Goal: Task Accomplishment & Management: Use online tool/utility

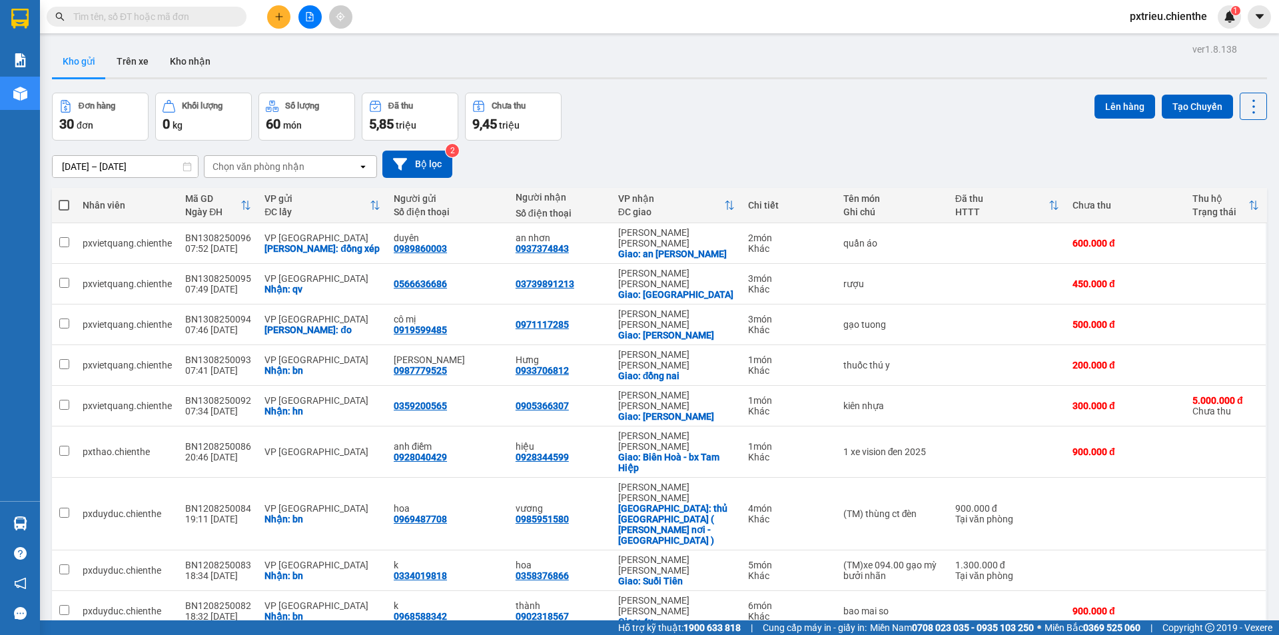
paste input "Fb : Nguyễn Duyên Sdt 0989860003 Thâm niên 10 năm bán hàng uy tín."
type input "Fb : Nguyễn Duyên Sdt 0989860003 Thâm niên 10 năm bán hàng uy tín."
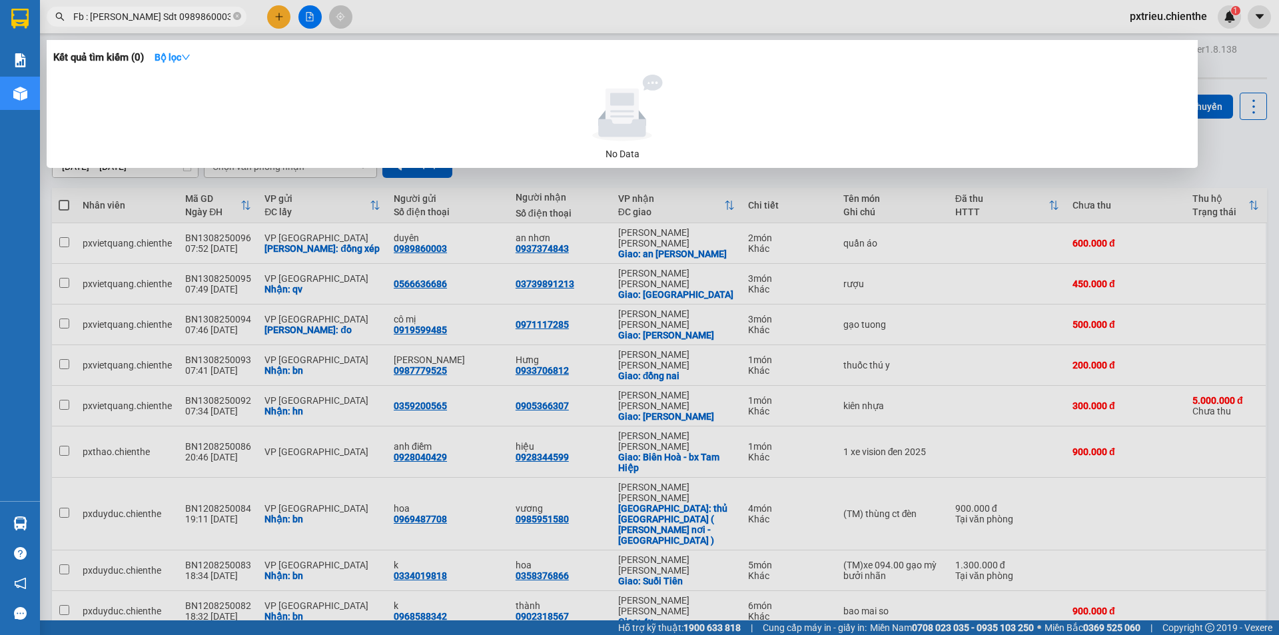
scroll to position [0, 138]
click at [236, 15] on icon "close-circle" at bounding box center [237, 16] width 8 height 8
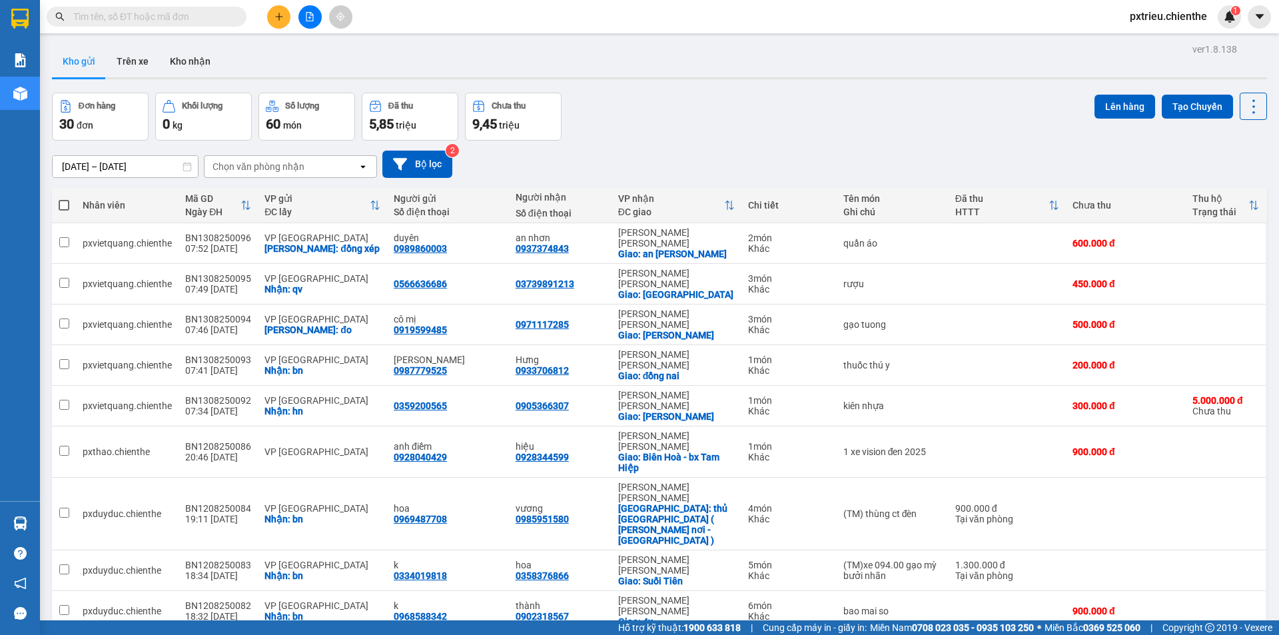
scroll to position [0, 0]
paste input "Fb : Nguyễn Duyên Sdt 0989860003 Thâm niên 10 năm bán hàng uy tín."
type input "Fb : Nguyễn Duyên Sdt 0989860003 Thâm niên 10 năm bán hàng uy tín."
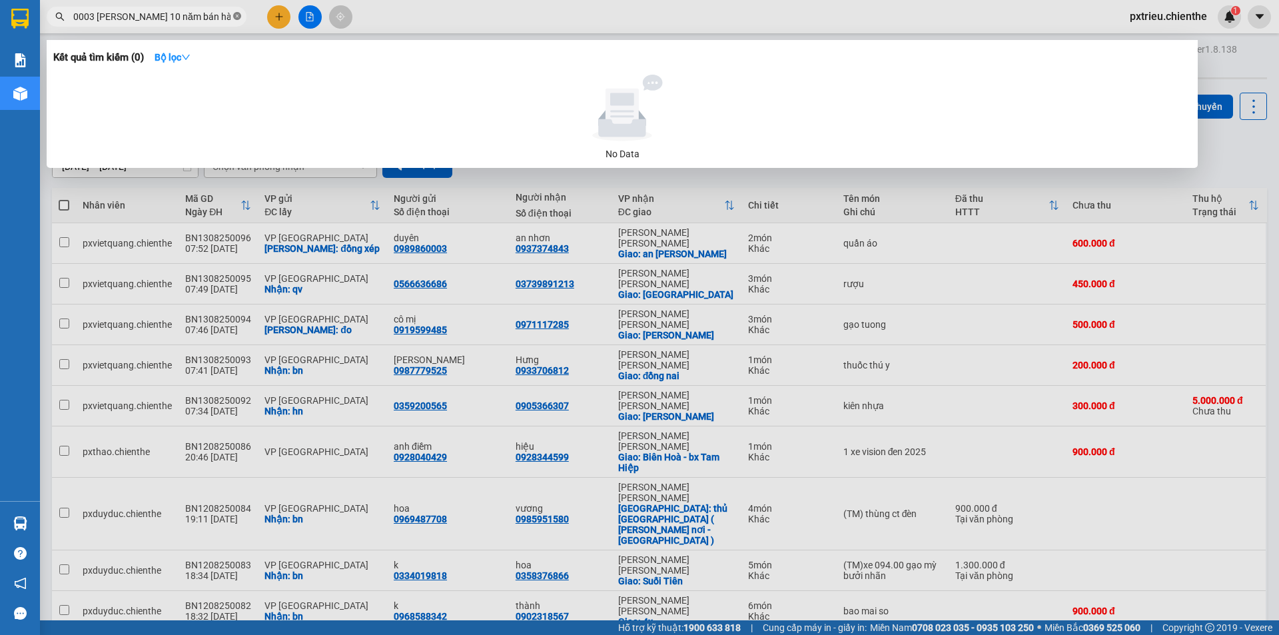
click at [237, 17] on icon "close-circle" at bounding box center [237, 16] width 8 height 8
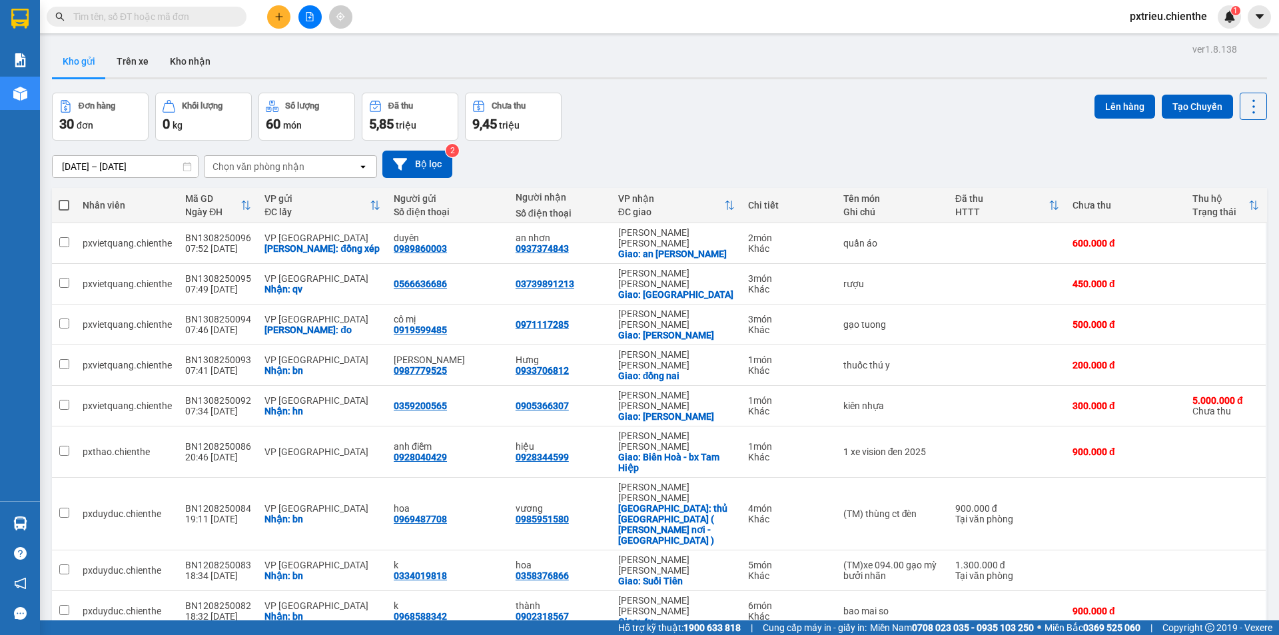
click at [131, 13] on input "text" at bounding box center [151, 16] width 157 height 15
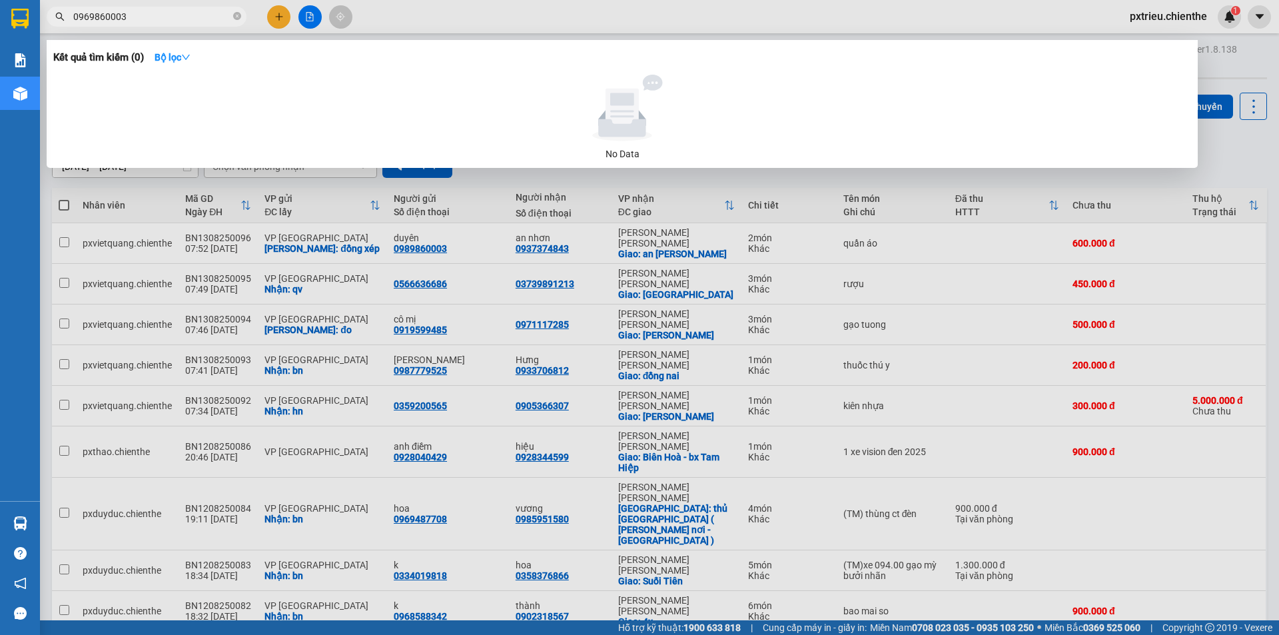
type input "0969860003"
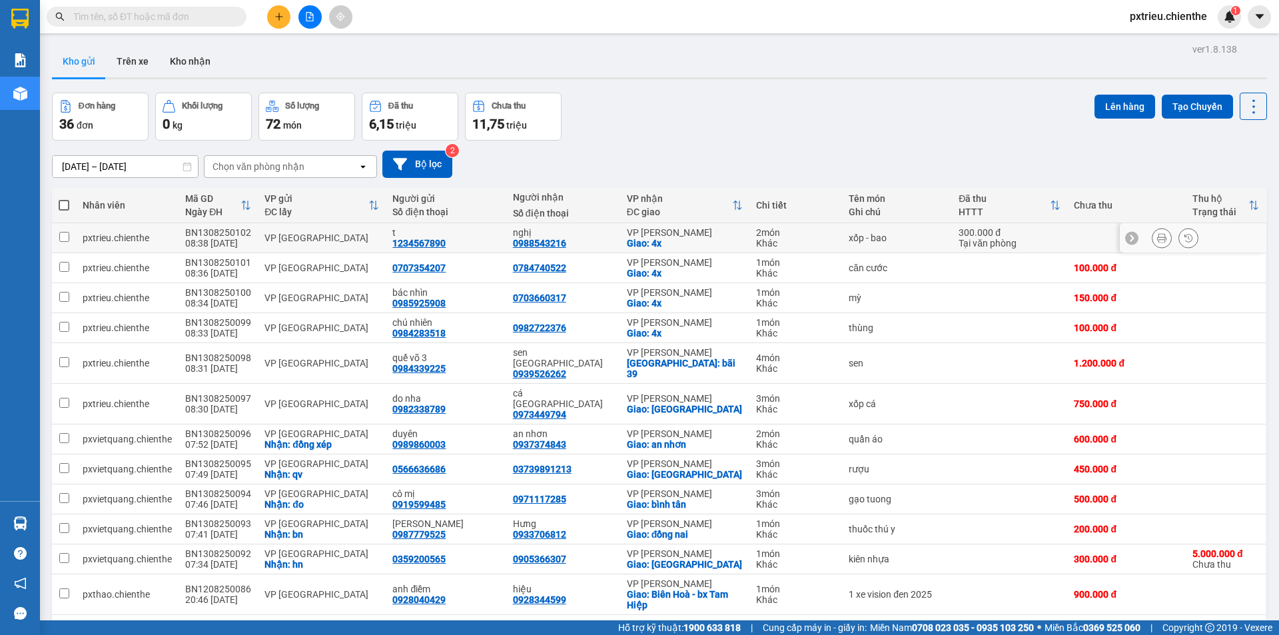
click at [269, 234] on div "VP [GEOGRAPHIC_DATA]" at bounding box center [322, 238] width 115 height 11
checkbox input "true"
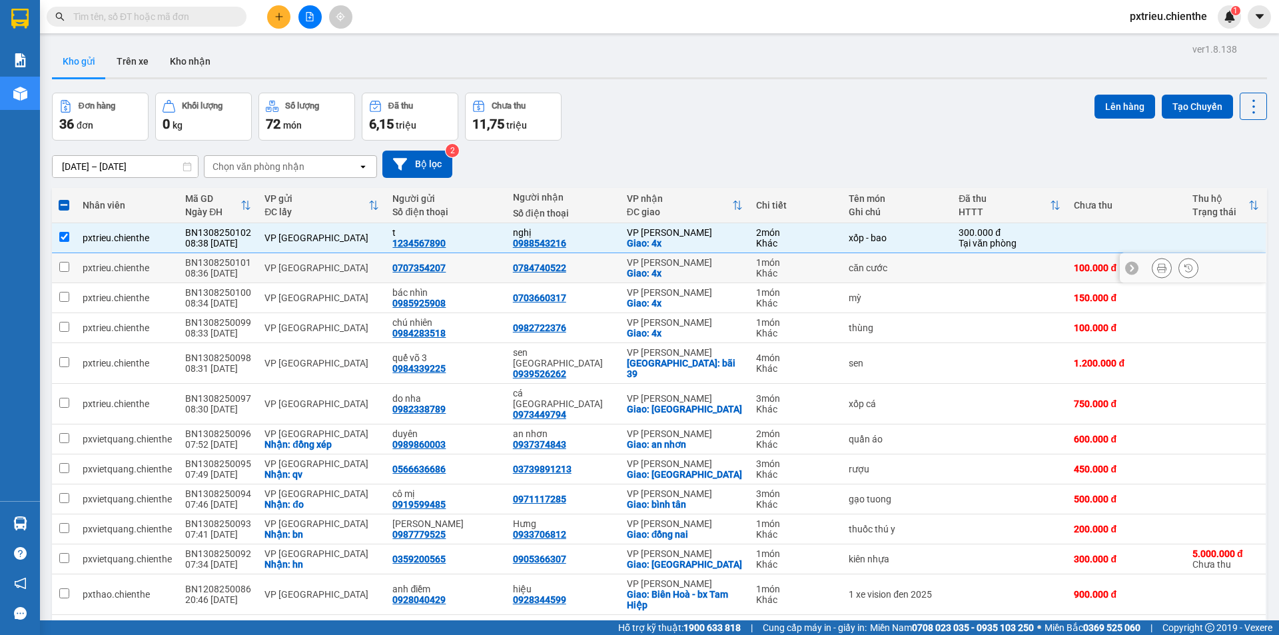
click at [296, 271] on div "VP [GEOGRAPHIC_DATA]" at bounding box center [322, 268] width 115 height 11
checkbox input "true"
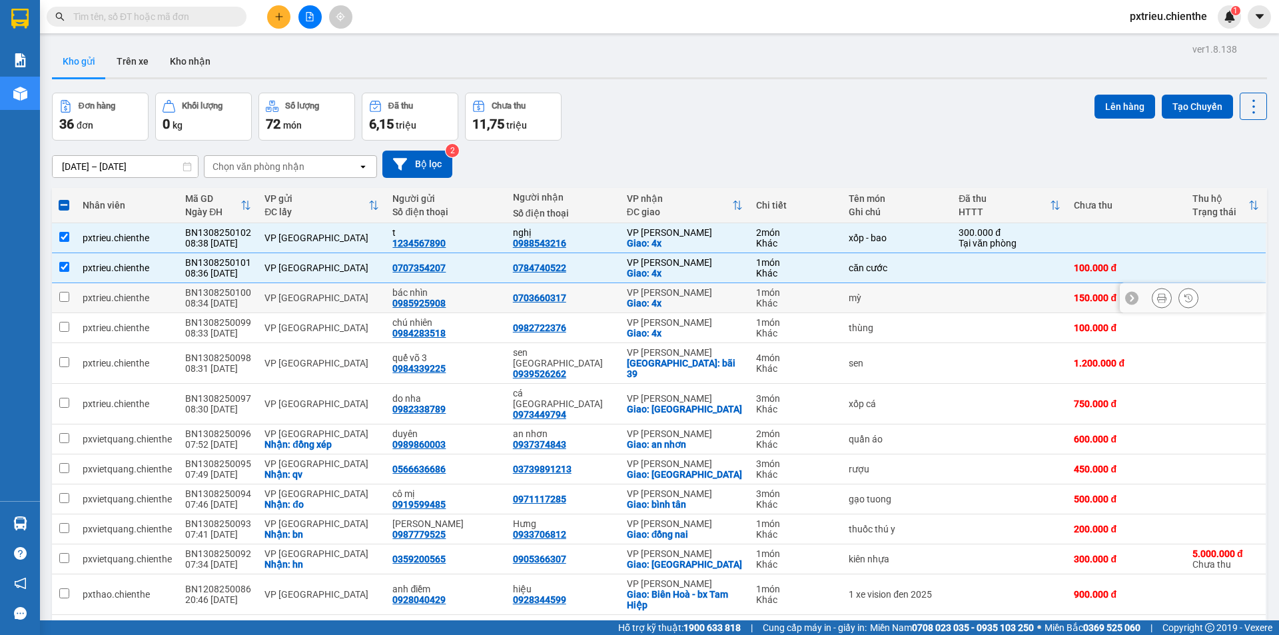
click at [291, 305] on td "VP [GEOGRAPHIC_DATA]" at bounding box center [322, 298] width 128 height 30
checkbox input "true"
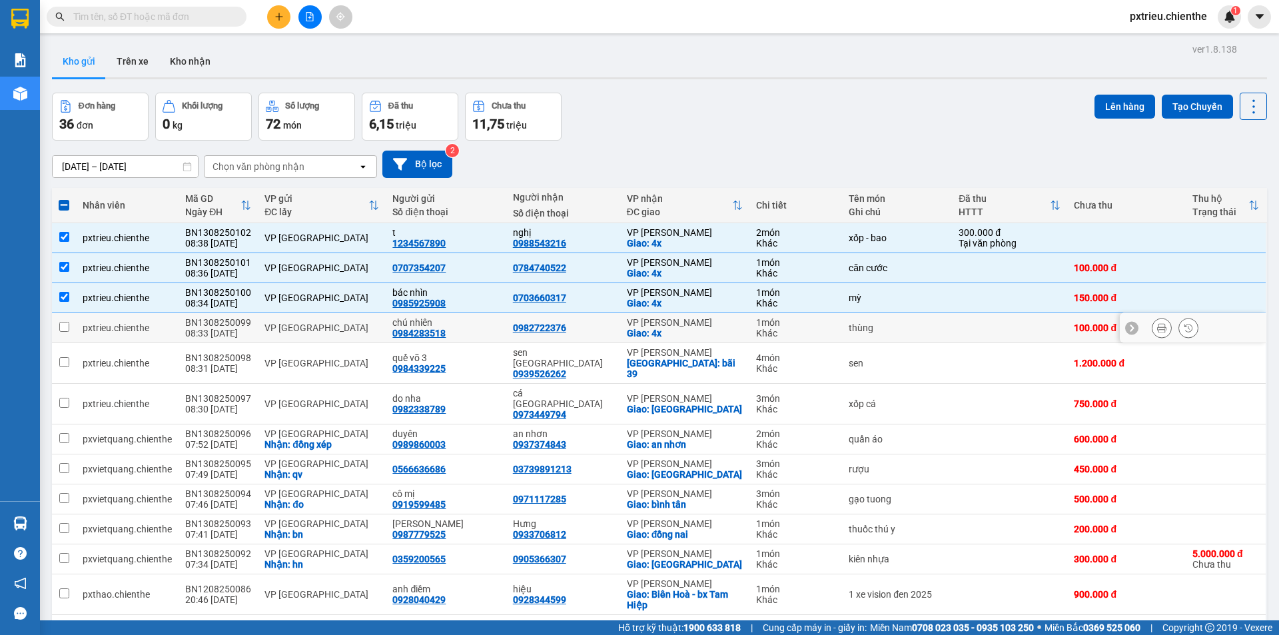
click at [253, 333] on td "BN1308250099 08:33 [DATE]" at bounding box center [218, 328] width 79 height 30
checkbox input "true"
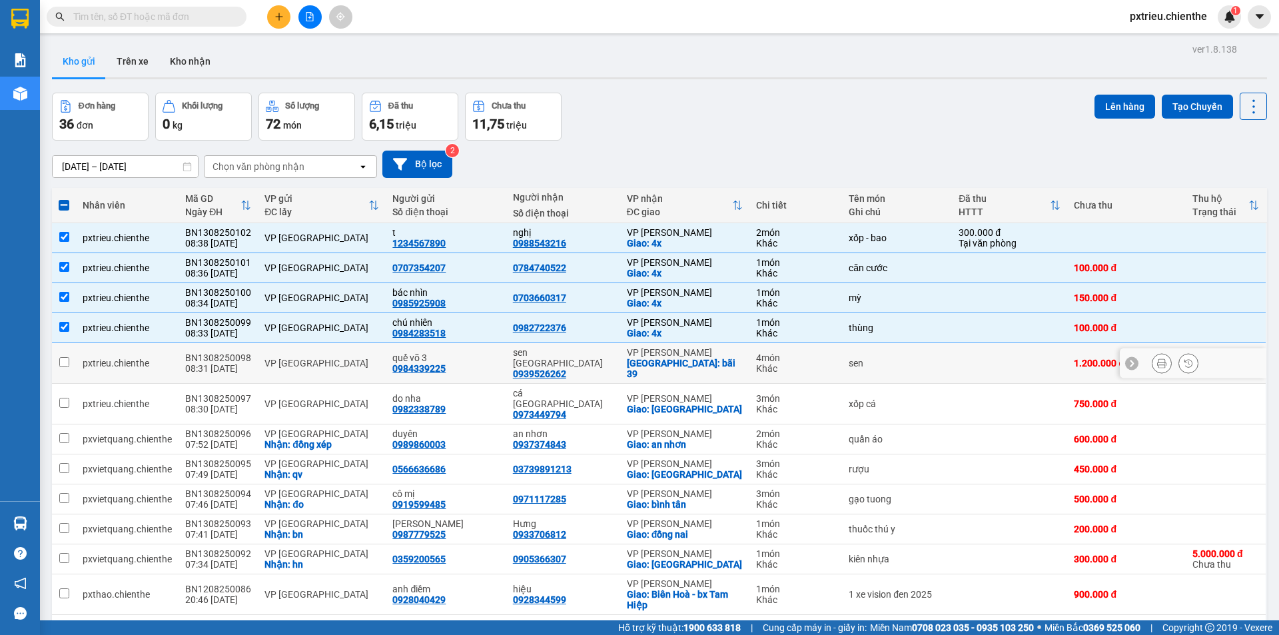
click at [316, 358] on div "VP [GEOGRAPHIC_DATA]" at bounding box center [322, 363] width 115 height 11
checkbox input "true"
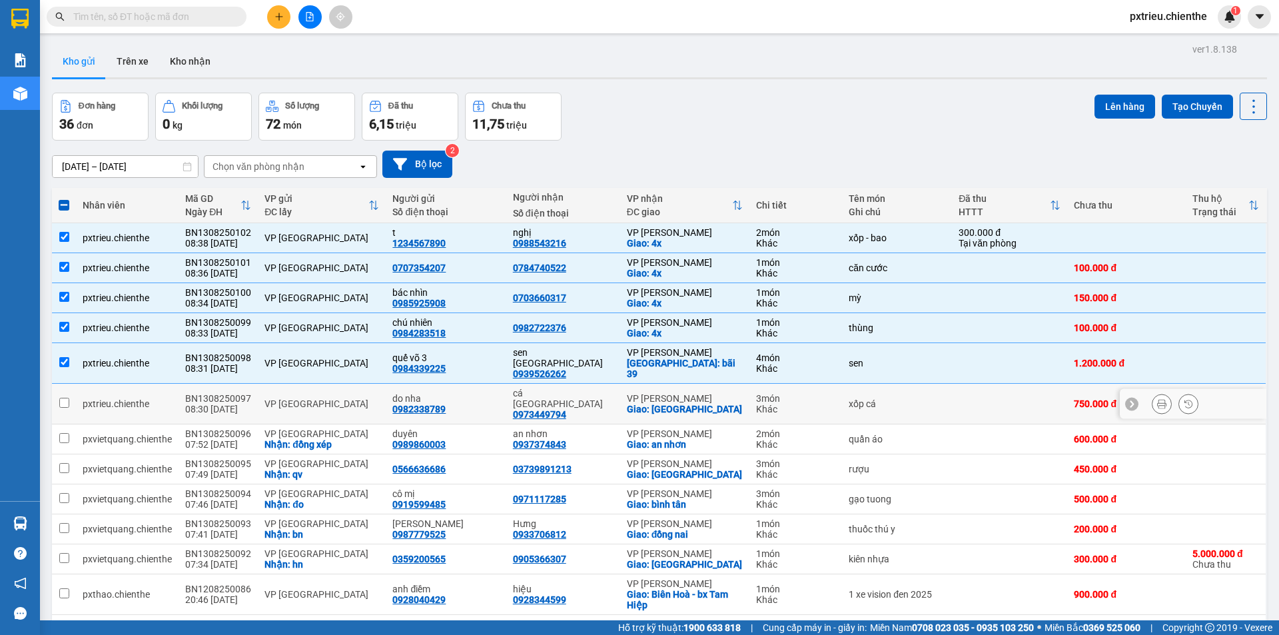
click at [291, 396] on td "VP [GEOGRAPHIC_DATA]" at bounding box center [322, 404] width 128 height 41
checkbox input "true"
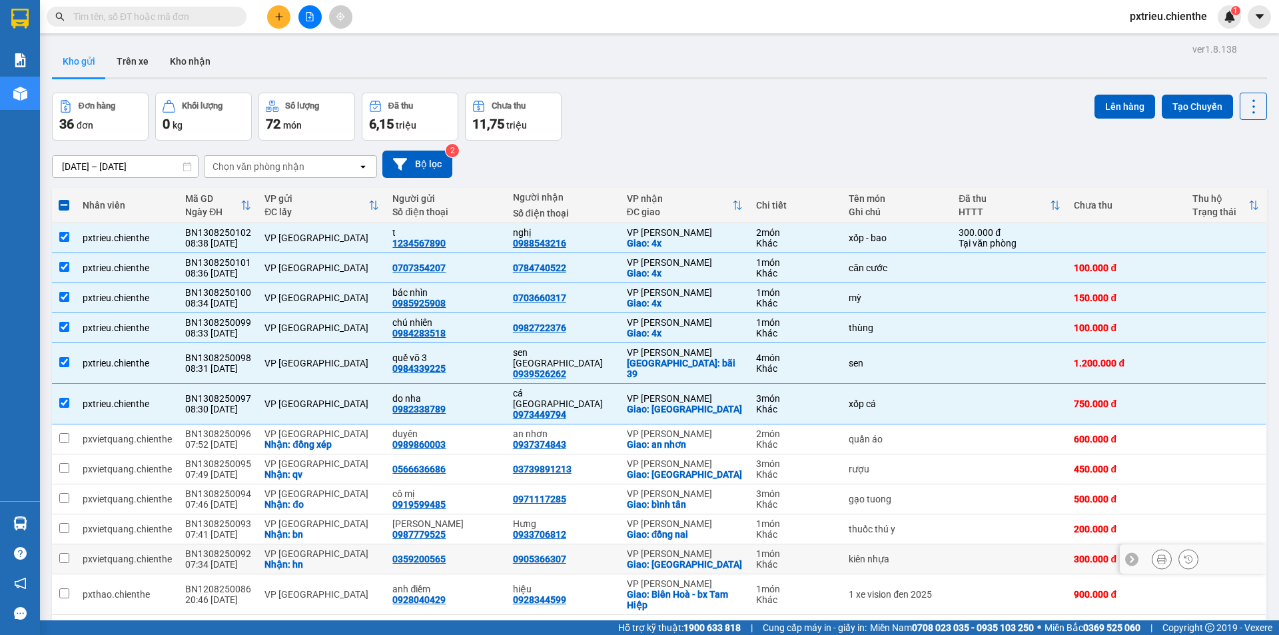
click at [261, 544] on td "VP [GEOGRAPHIC_DATA]: hn" at bounding box center [322, 559] width 128 height 30
checkbox input "true"
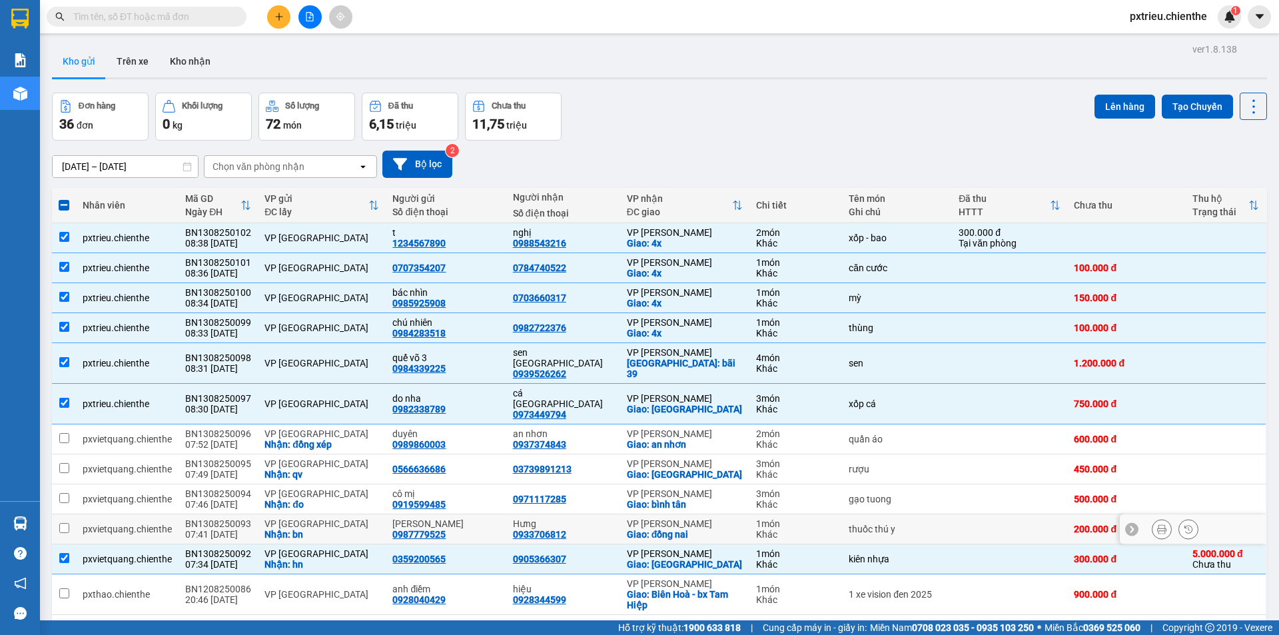
click at [289, 518] on div "VP [GEOGRAPHIC_DATA]" at bounding box center [322, 523] width 115 height 11
checkbox input "true"
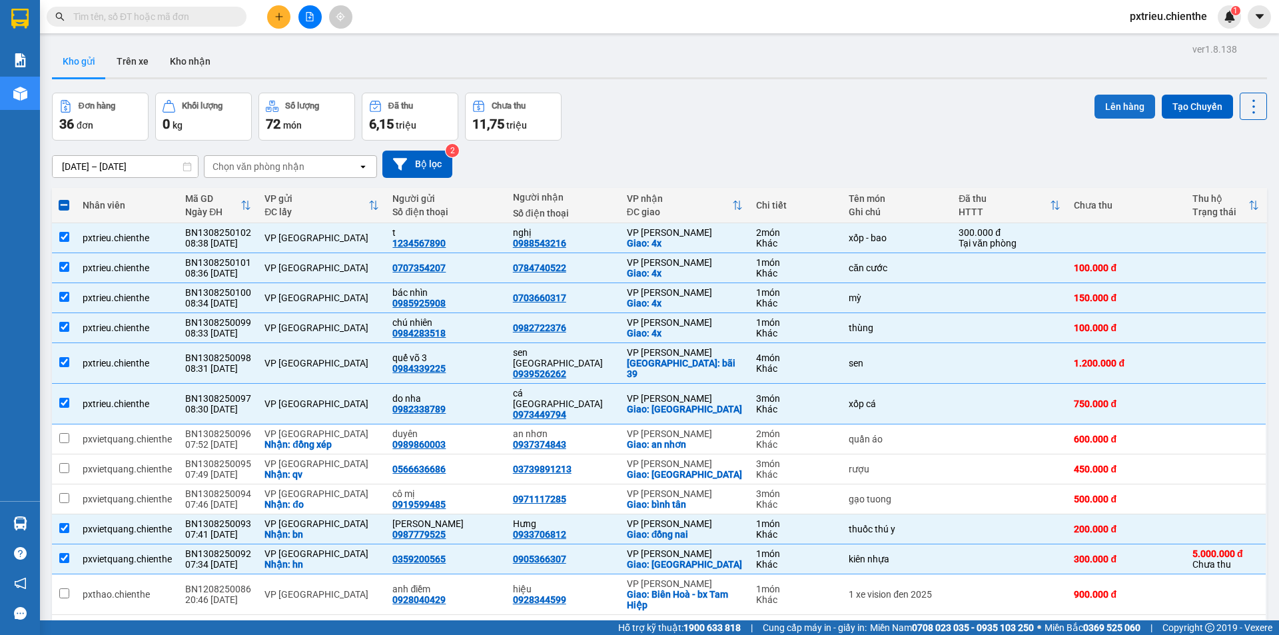
click at [1115, 107] on button "Lên hàng" at bounding box center [1125, 107] width 61 height 24
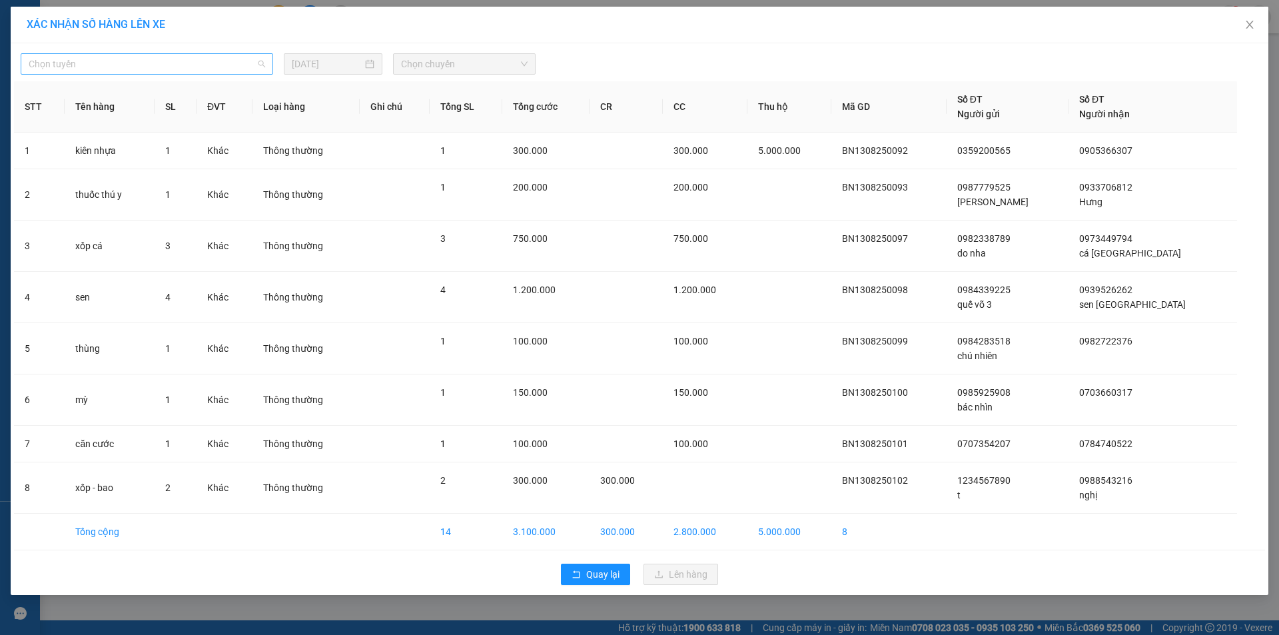
click at [250, 68] on span "Chọn tuyến" at bounding box center [147, 64] width 237 height 20
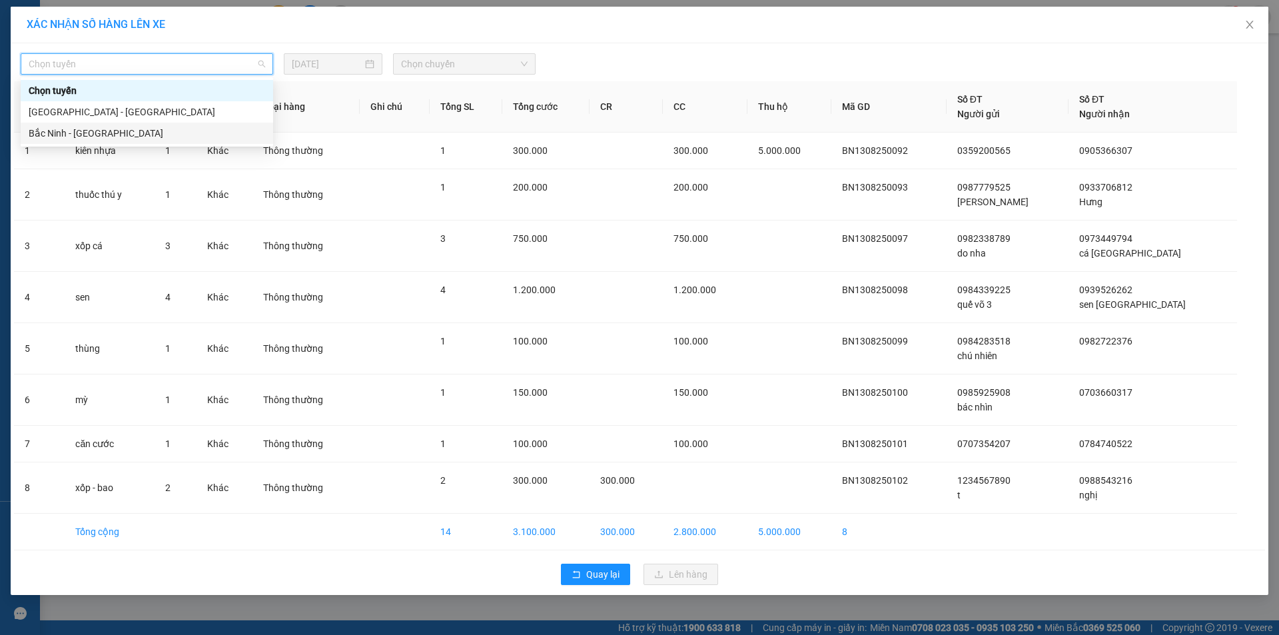
click at [84, 134] on div "Bắc Ninh - [GEOGRAPHIC_DATA]" at bounding box center [147, 133] width 237 height 15
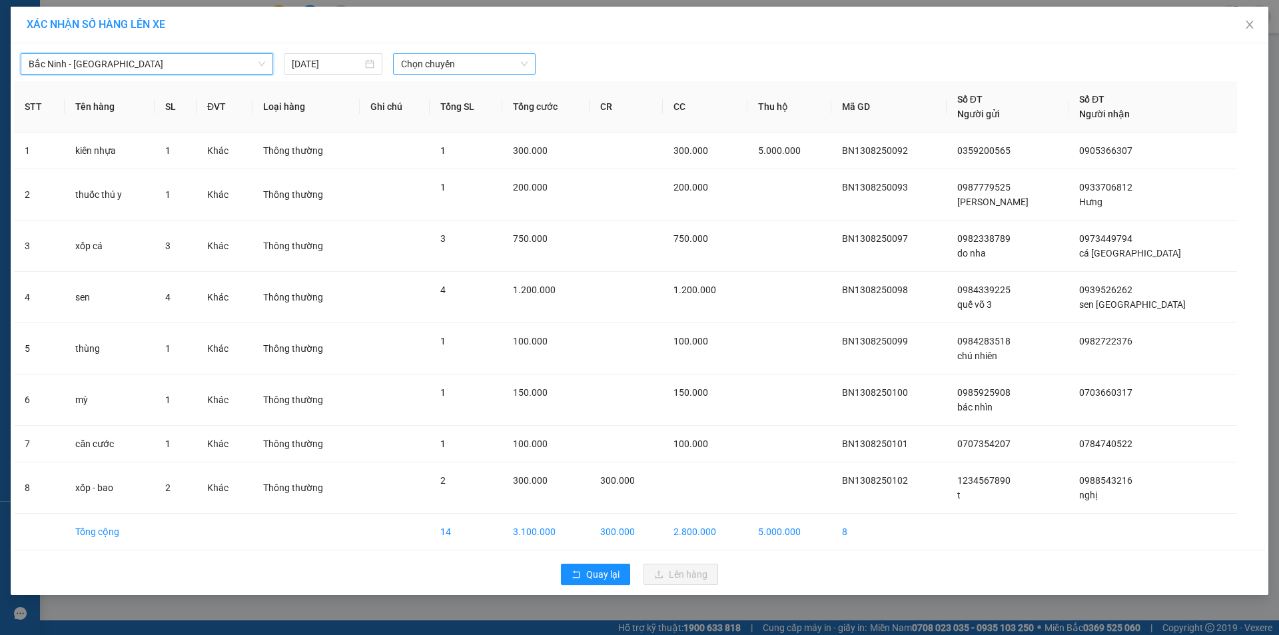
click at [486, 65] on span "Chọn chuyến" at bounding box center [464, 64] width 127 height 20
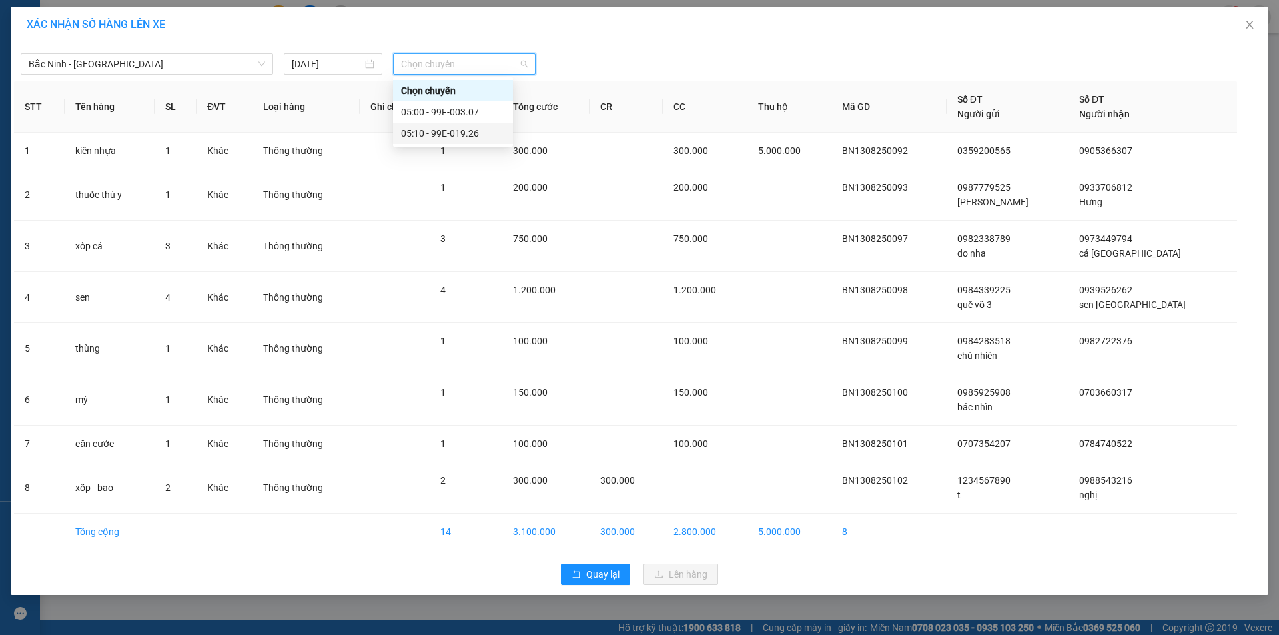
click at [457, 127] on div "05:10 - 99E-019.26" at bounding box center [453, 133] width 104 height 15
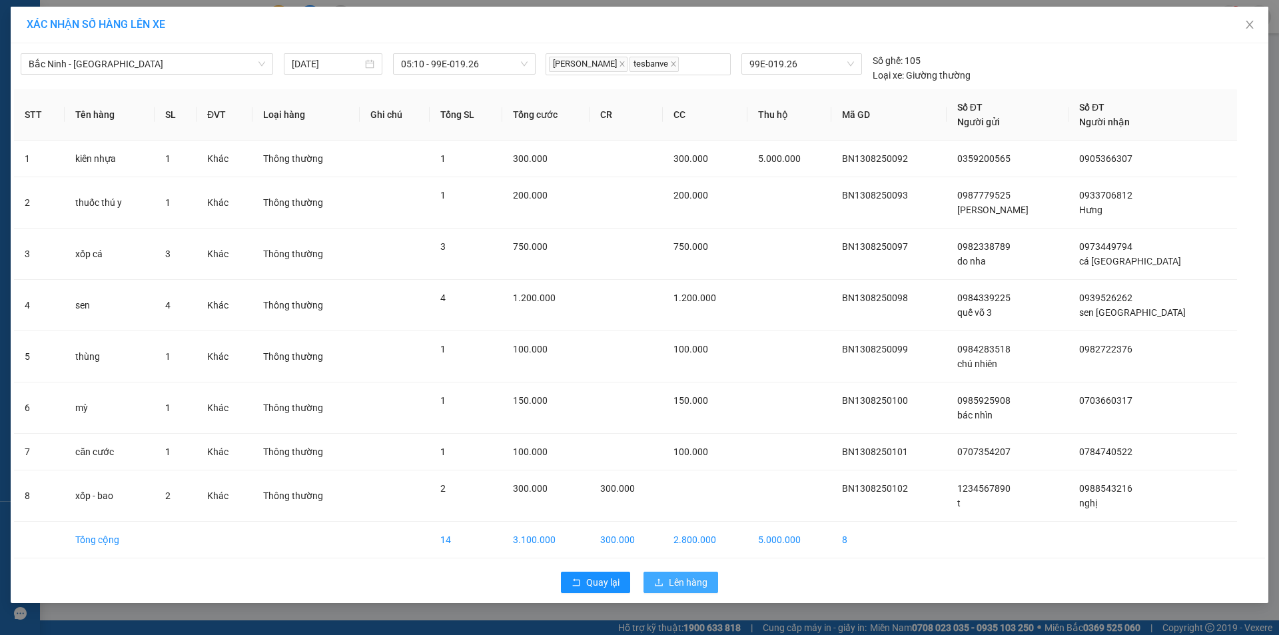
click at [679, 582] on span "Lên hàng" at bounding box center [688, 582] width 39 height 15
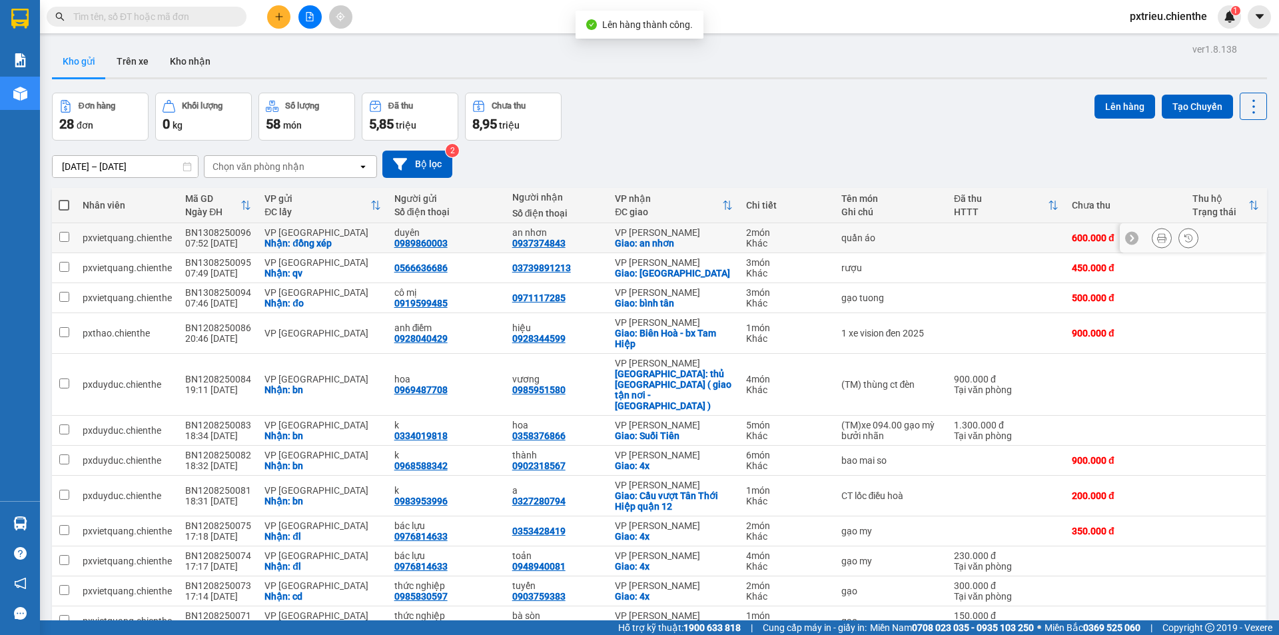
click at [1183, 241] on button at bounding box center [1188, 238] width 19 height 23
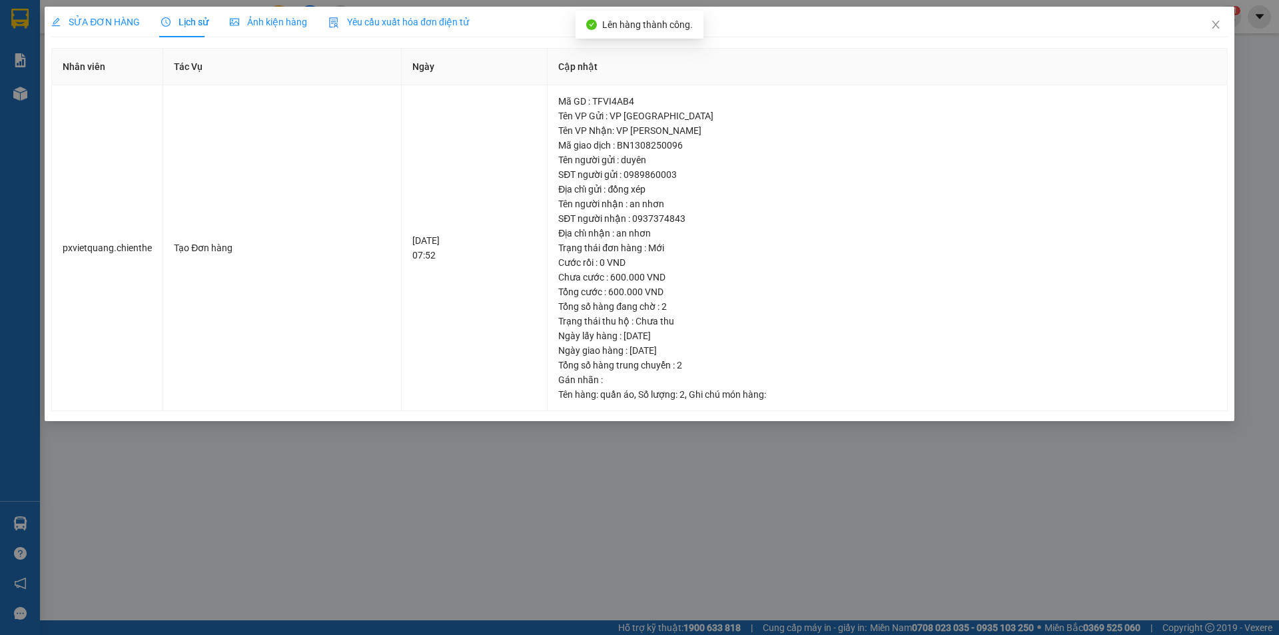
click at [255, 21] on span "Ảnh kiện hàng" at bounding box center [268, 22] width 77 height 11
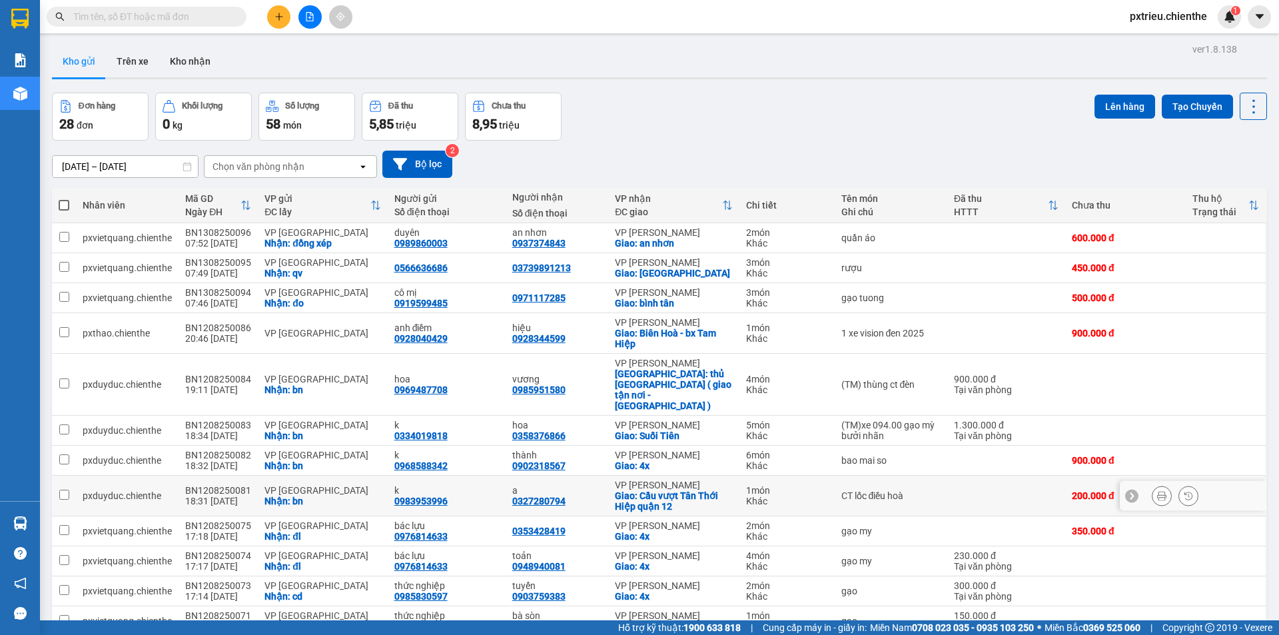
scroll to position [67, 0]
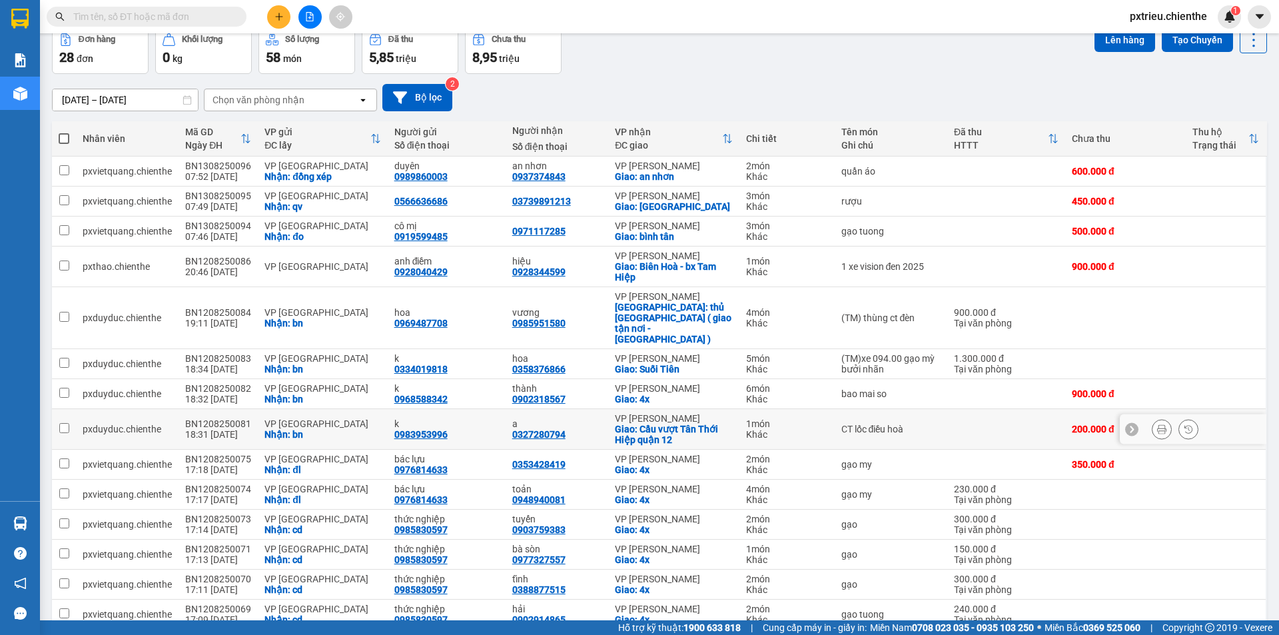
click at [932, 416] on td "CT lốc điều hoà" at bounding box center [891, 429] width 113 height 41
checkbox input "true"
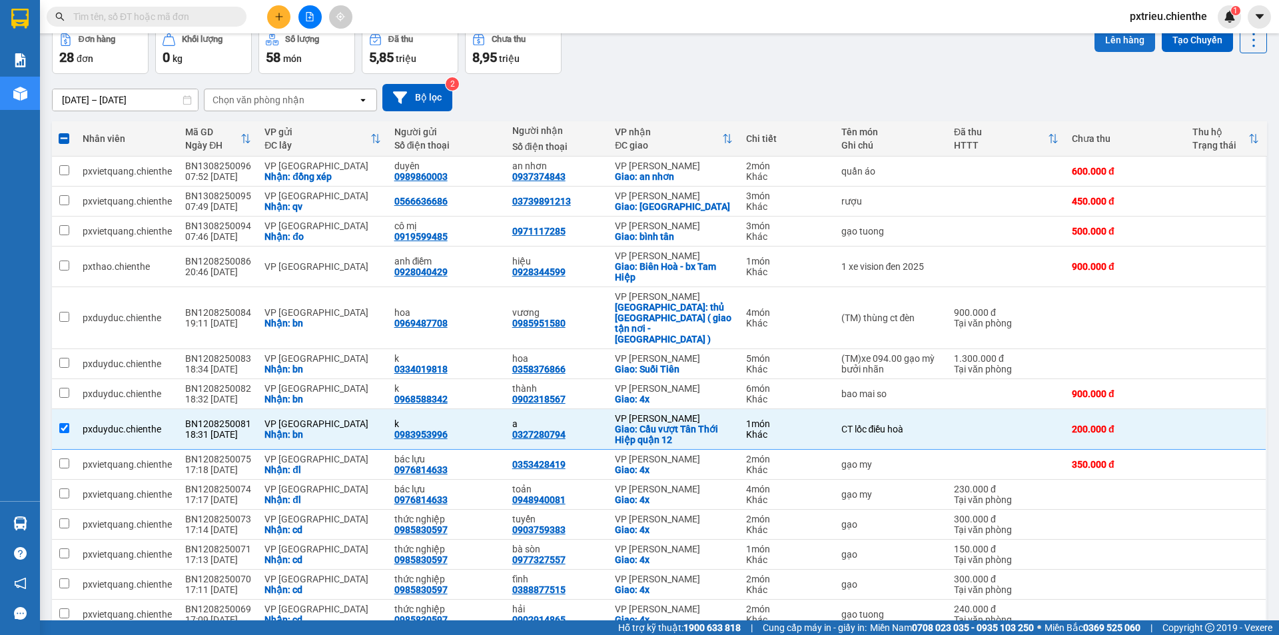
click at [1119, 40] on button "Lên hàng" at bounding box center [1125, 40] width 61 height 24
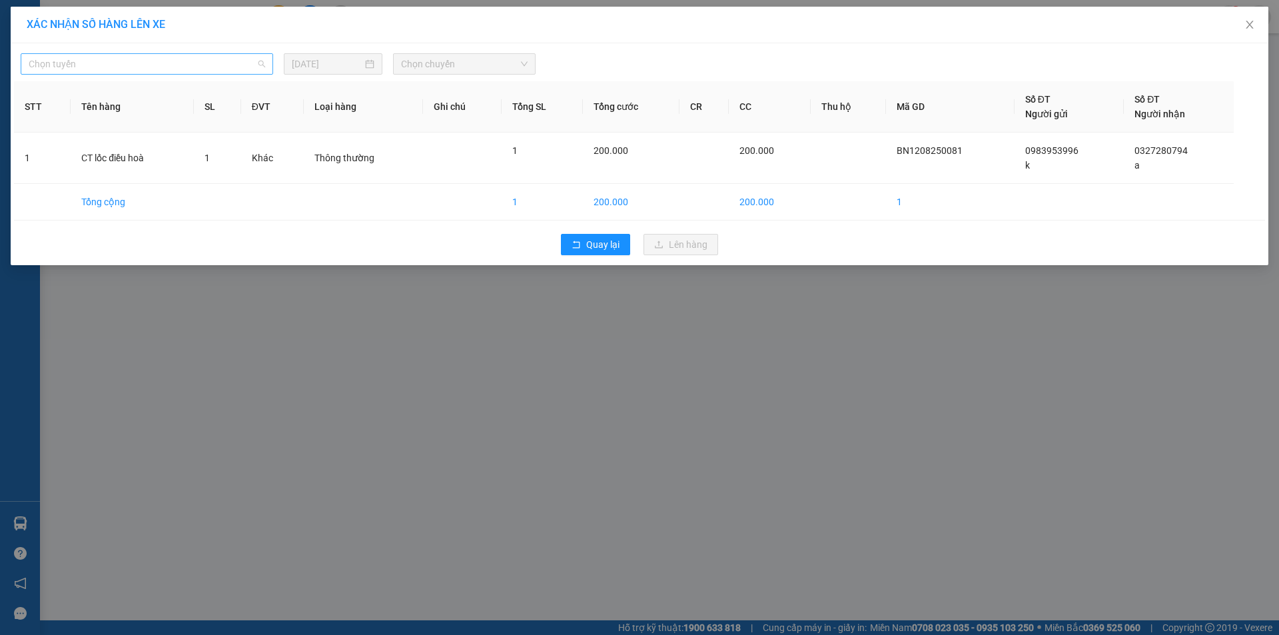
click at [230, 61] on span "Chọn tuyến" at bounding box center [147, 64] width 237 height 20
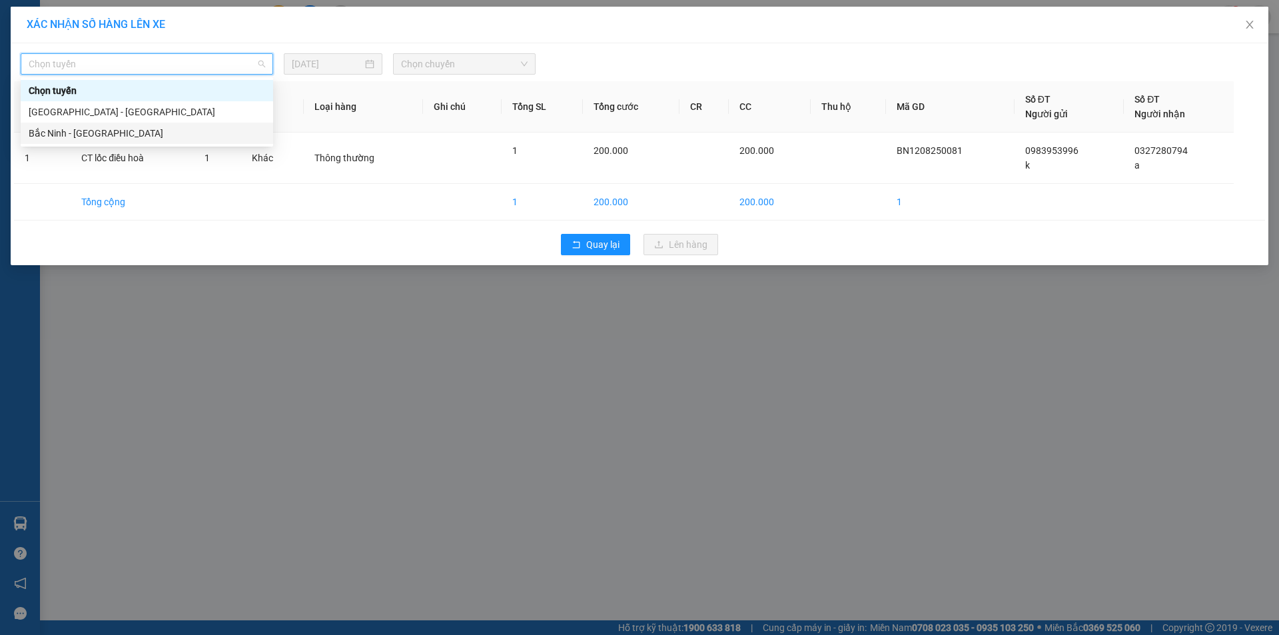
click at [138, 131] on div "Bắc Ninh - [GEOGRAPHIC_DATA]" at bounding box center [147, 133] width 237 height 15
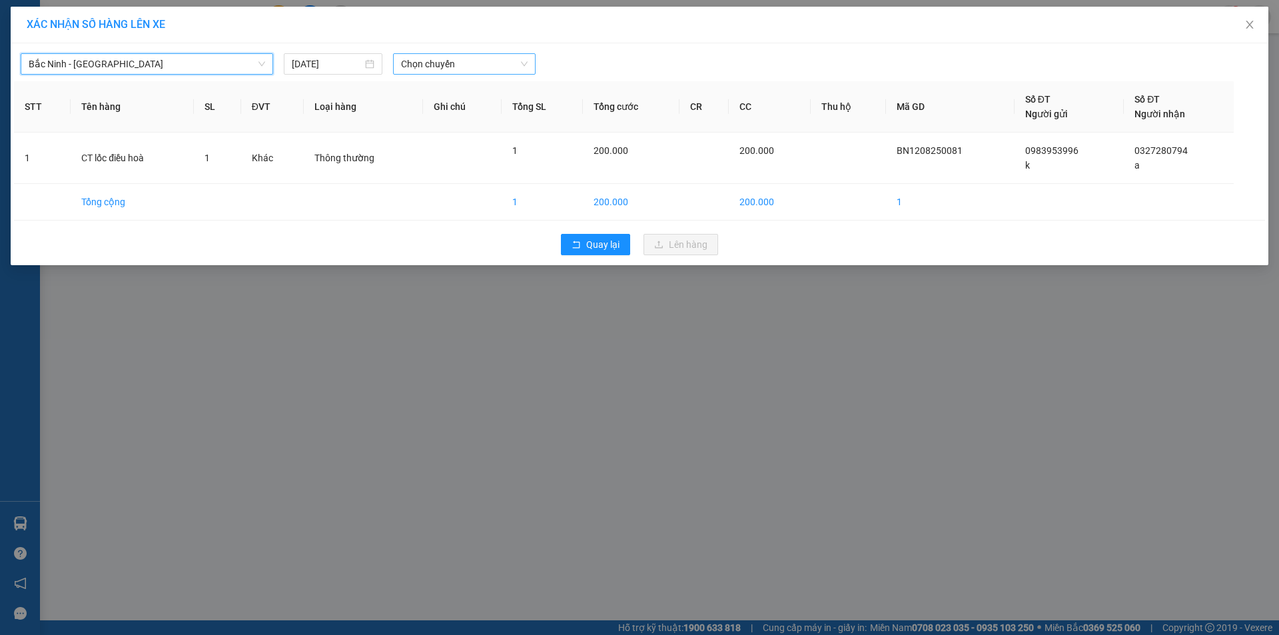
click at [443, 64] on span "Chọn chuyến" at bounding box center [464, 64] width 127 height 20
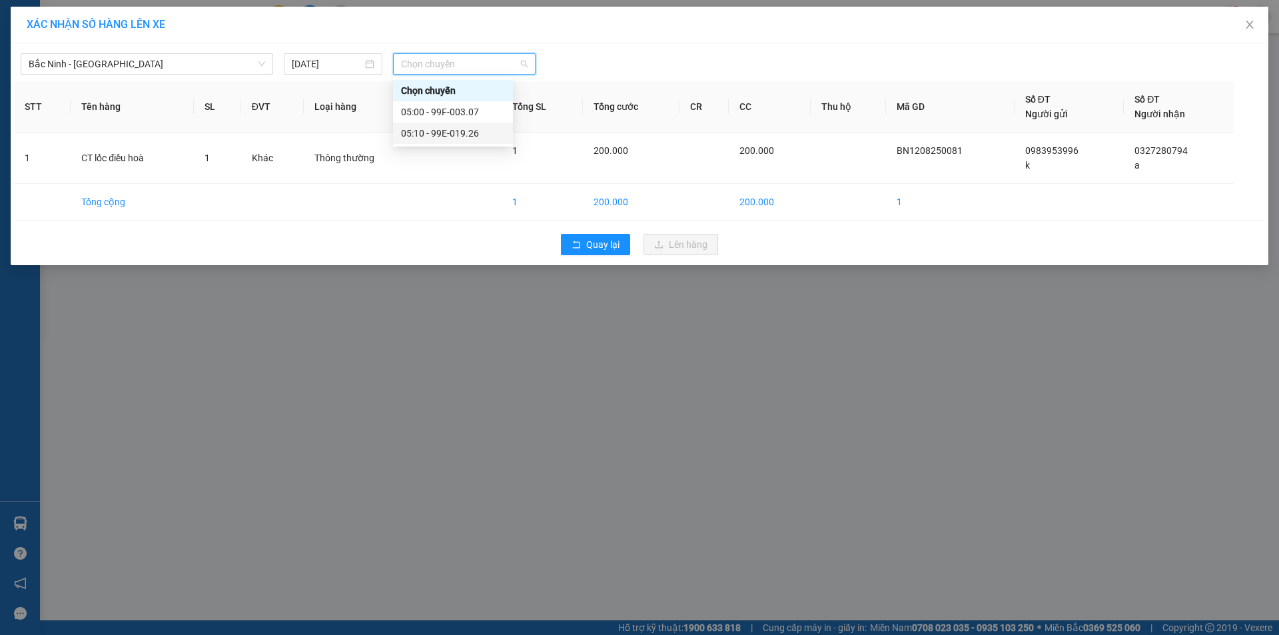
click at [450, 130] on div "05:10 - 99E-019.26" at bounding box center [453, 133] width 104 height 15
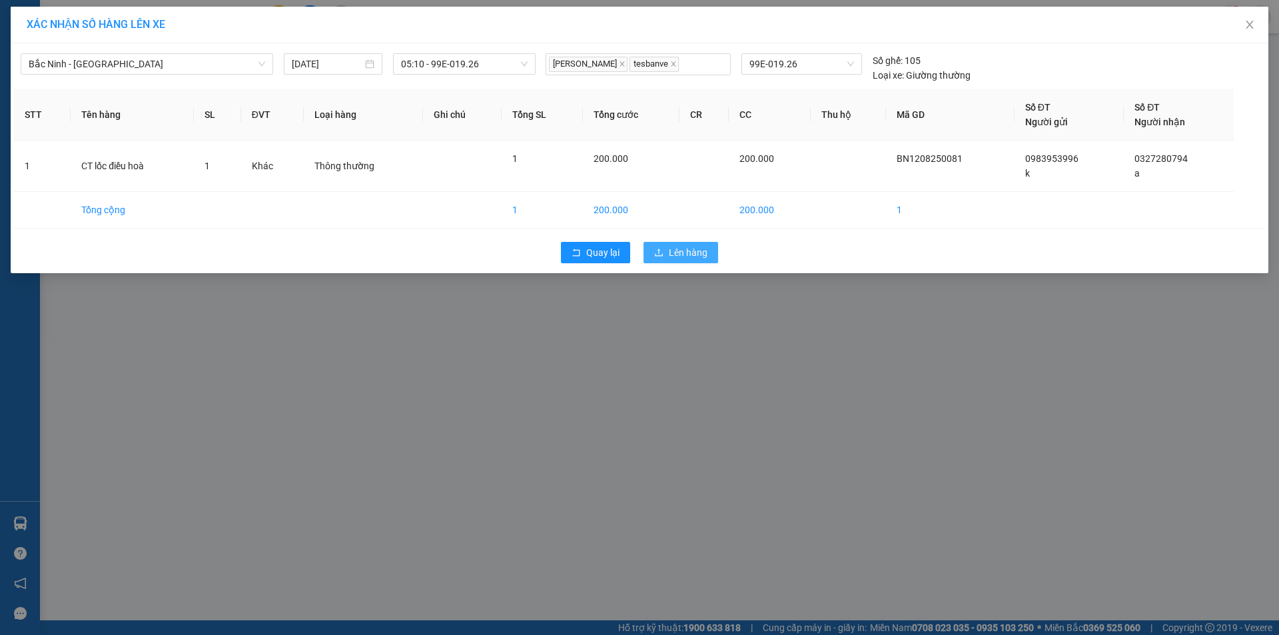
click at [686, 251] on span "Lên hàng" at bounding box center [688, 252] width 39 height 15
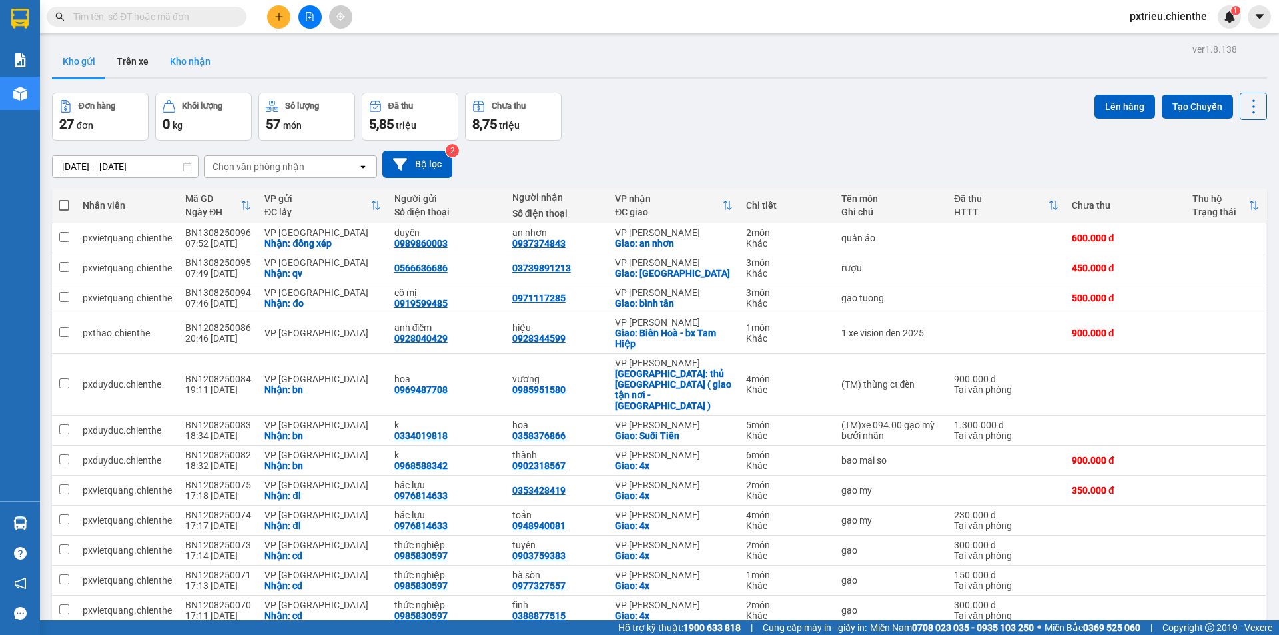
click at [183, 62] on button "Kho nhận" at bounding box center [190, 61] width 62 height 32
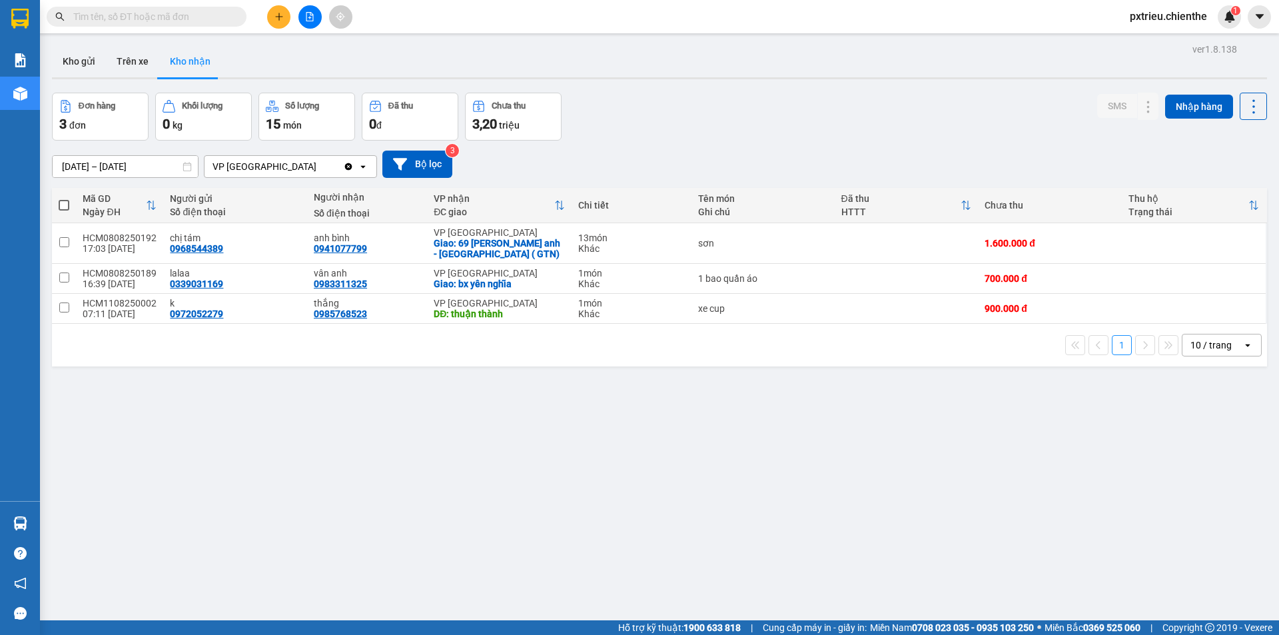
click at [1243, 349] on icon "open" at bounding box center [1248, 345] width 11 height 11
click at [895, 420] on div "ver 1.8.138 Kho gửi Trên xe Kho nhận Đơn hàng 3 đơn Khối lượng 0 kg Số lượng 15…" at bounding box center [660, 357] width 1226 height 635
click at [1139, 242] on button at bounding box center [1148, 243] width 19 height 23
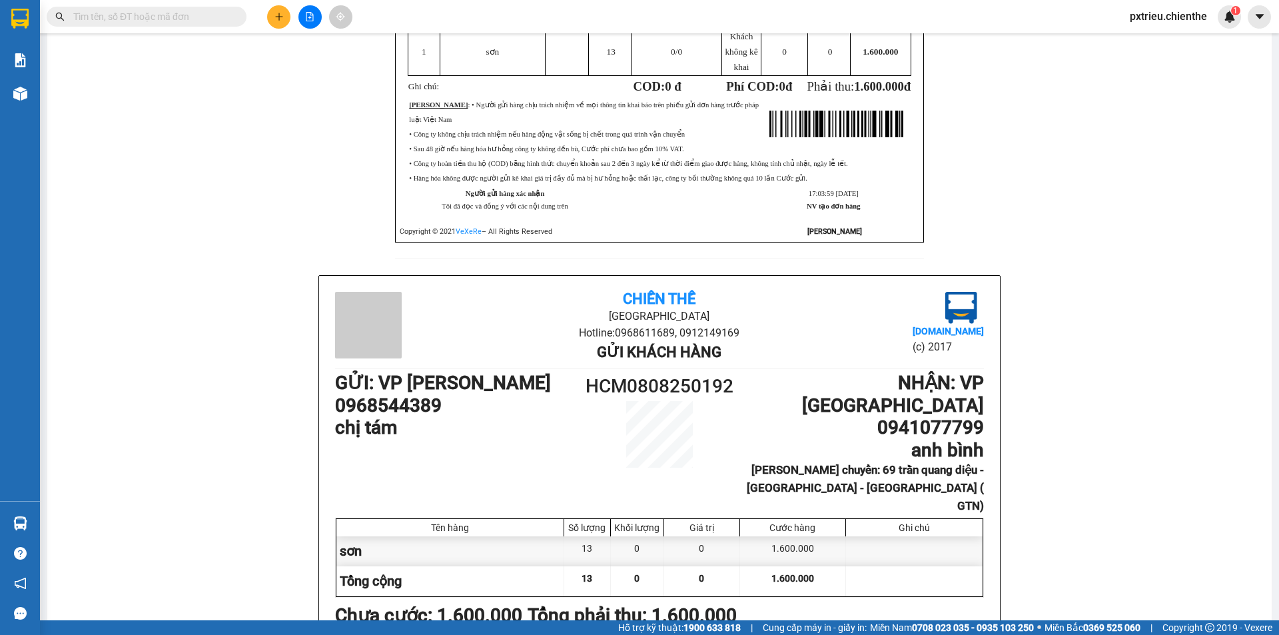
scroll to position [400, 0]
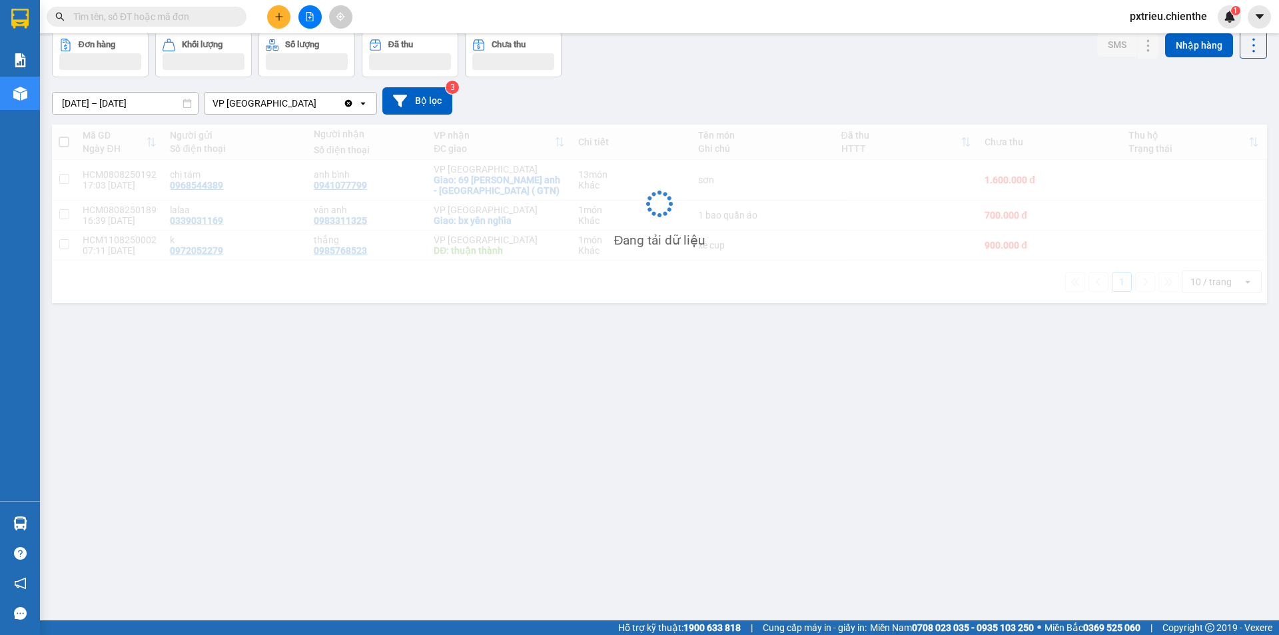
scroll to position [61, 0]
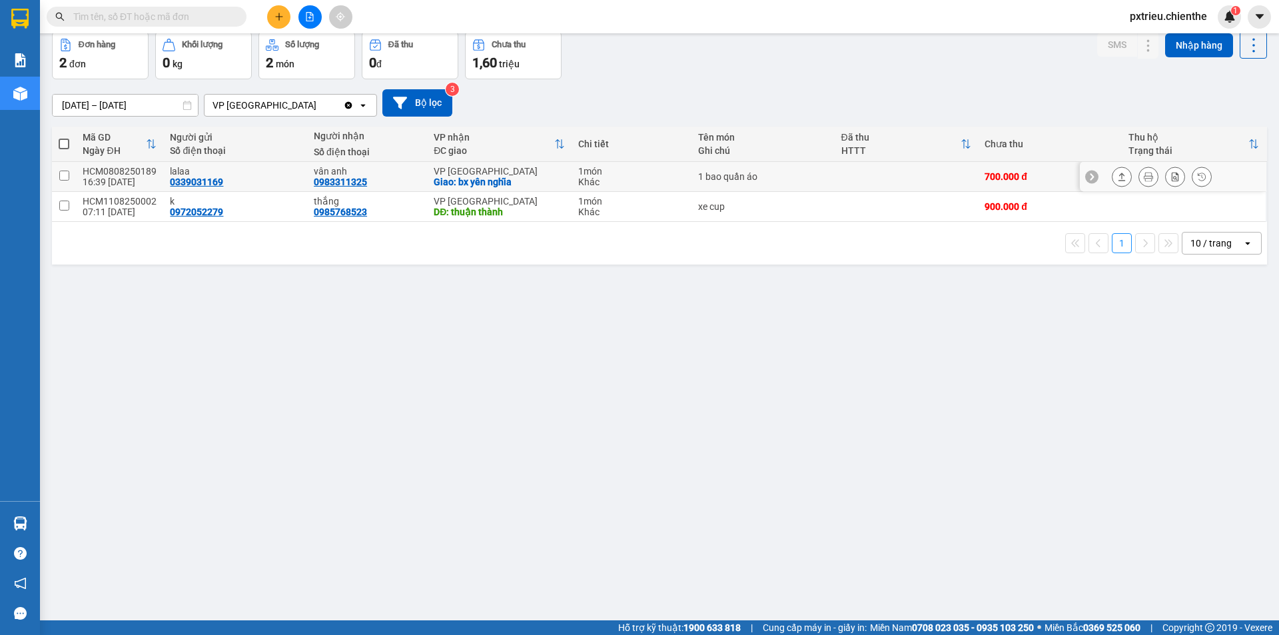
click at [1144, 177] on icon at bounding box center [1148, 176] width 9 height 9
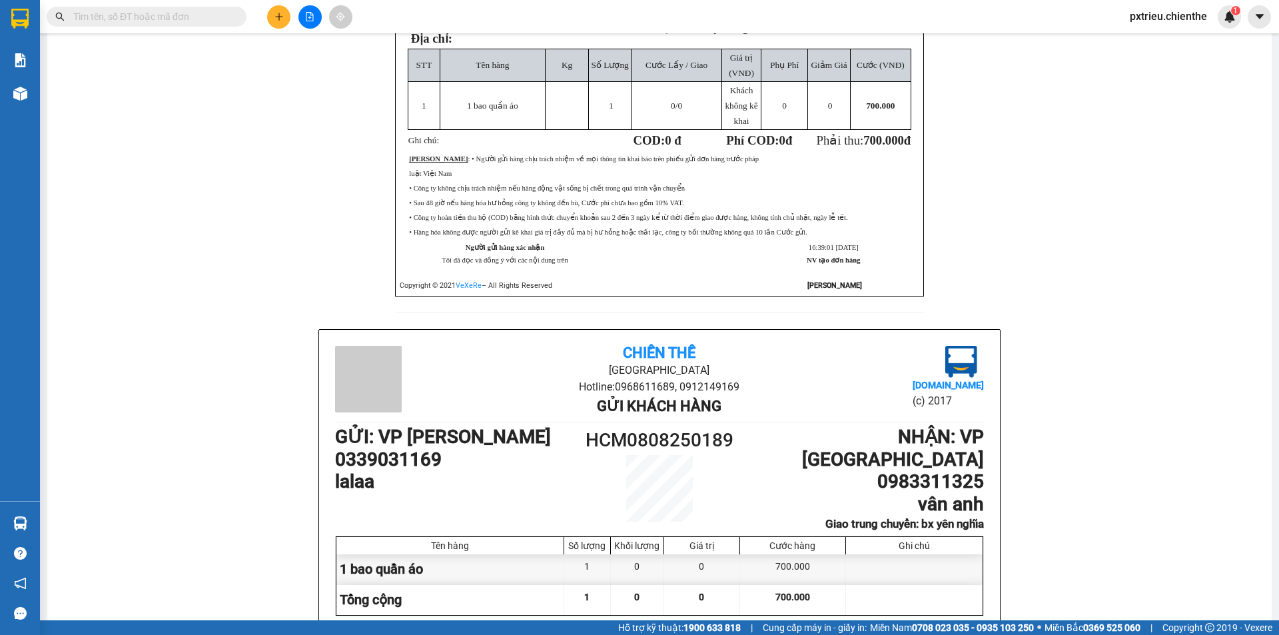
scroll to position [394, 0]
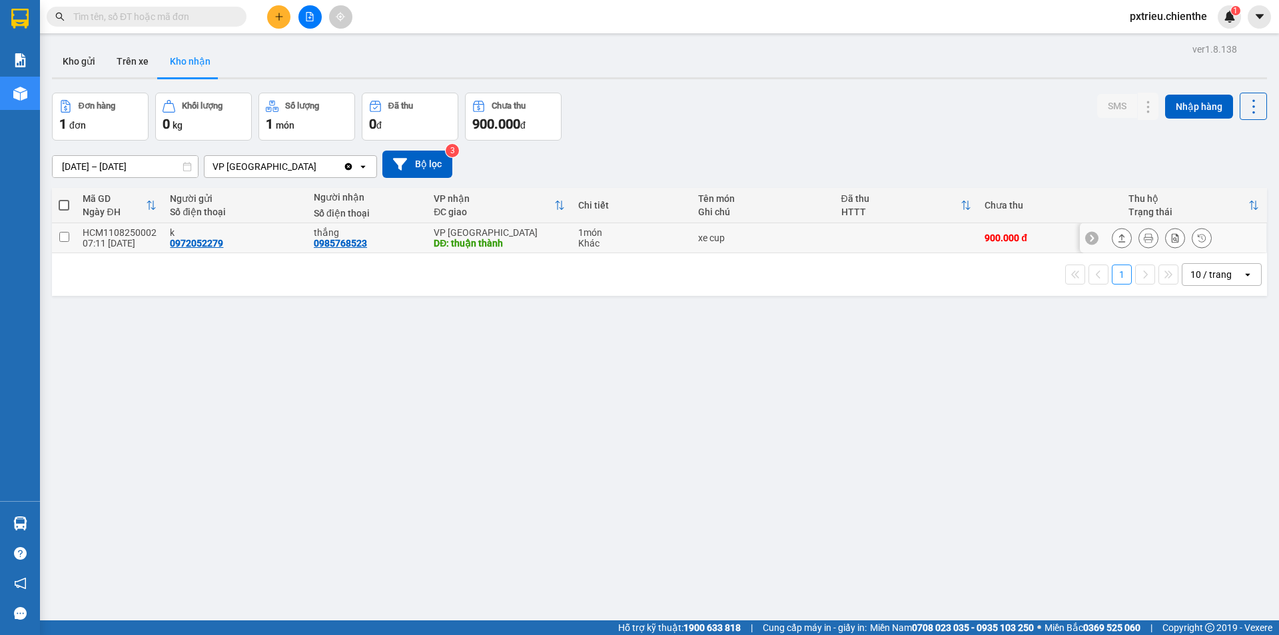
drag, startPoint x: 1190, startPoint y: 241, endPoint x: 1177, endPoint y: 241, distance: 12.7
click at [1197, 241] on icon at bounding box center [1201, 237] width 9 height 9
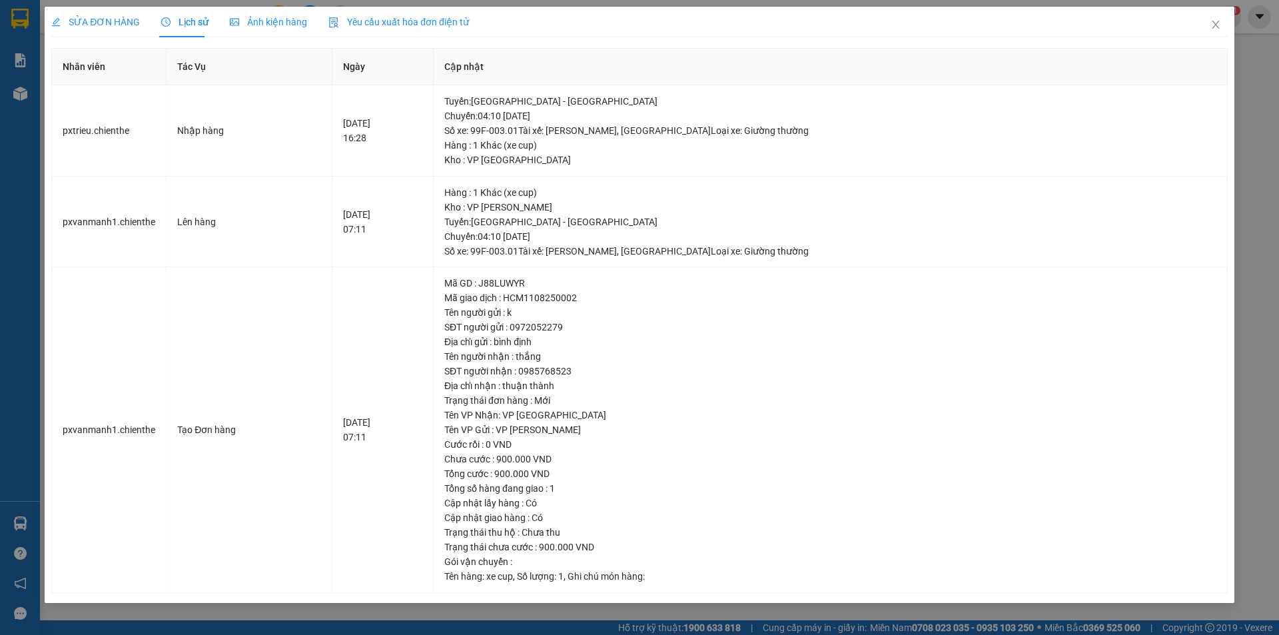
click at [179, 29] on div "Lịch sử" at bounding box center [184, 22] width 47 height 31
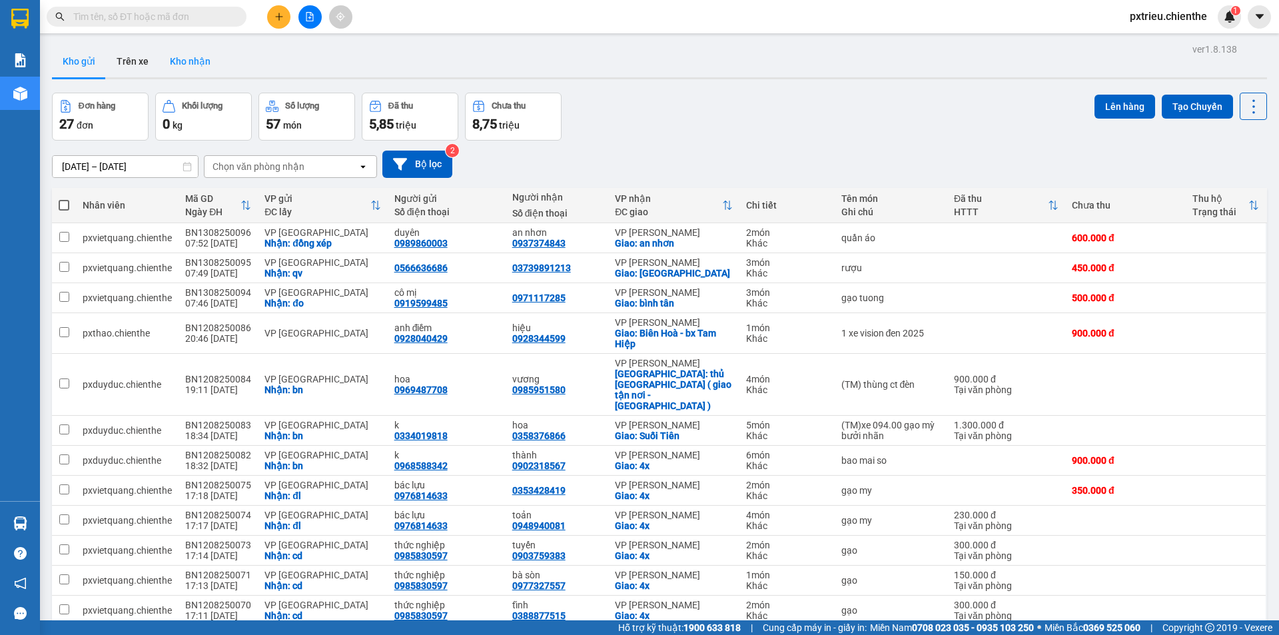
click at [178, 61] on button "Kho nhận" at bounding box center [190, 61] width 62 height 32
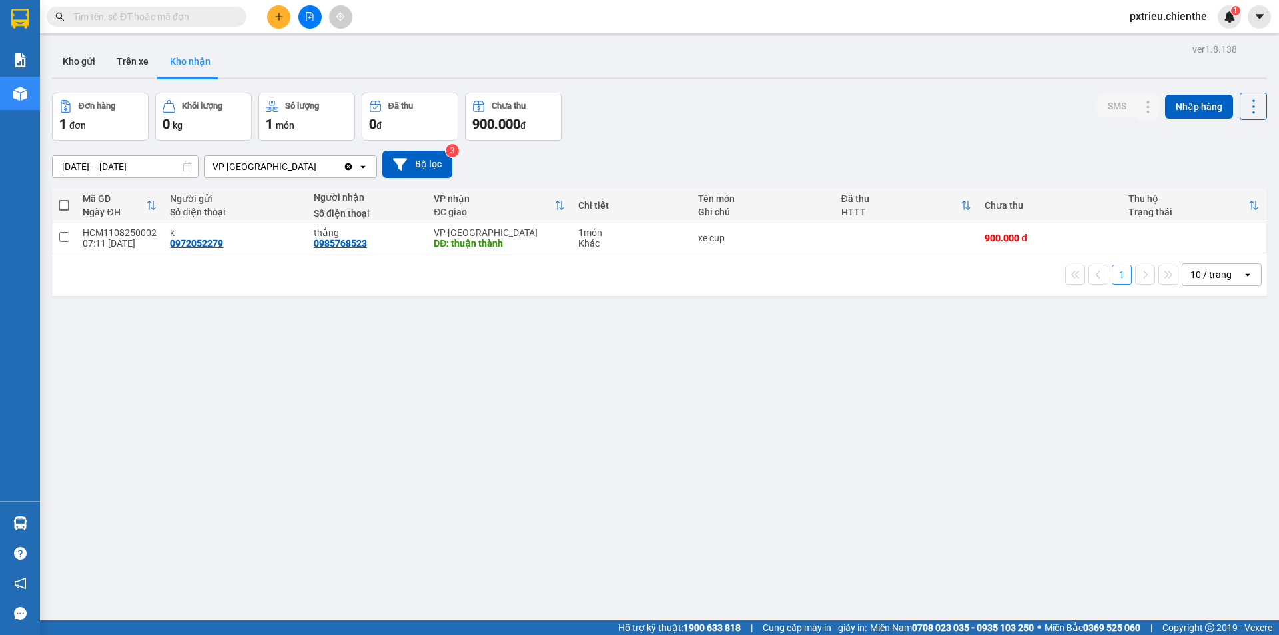
click at [65, 164] on input "[DATE] – [DATE]" at bounding box center [125, 166] width 145 height 21
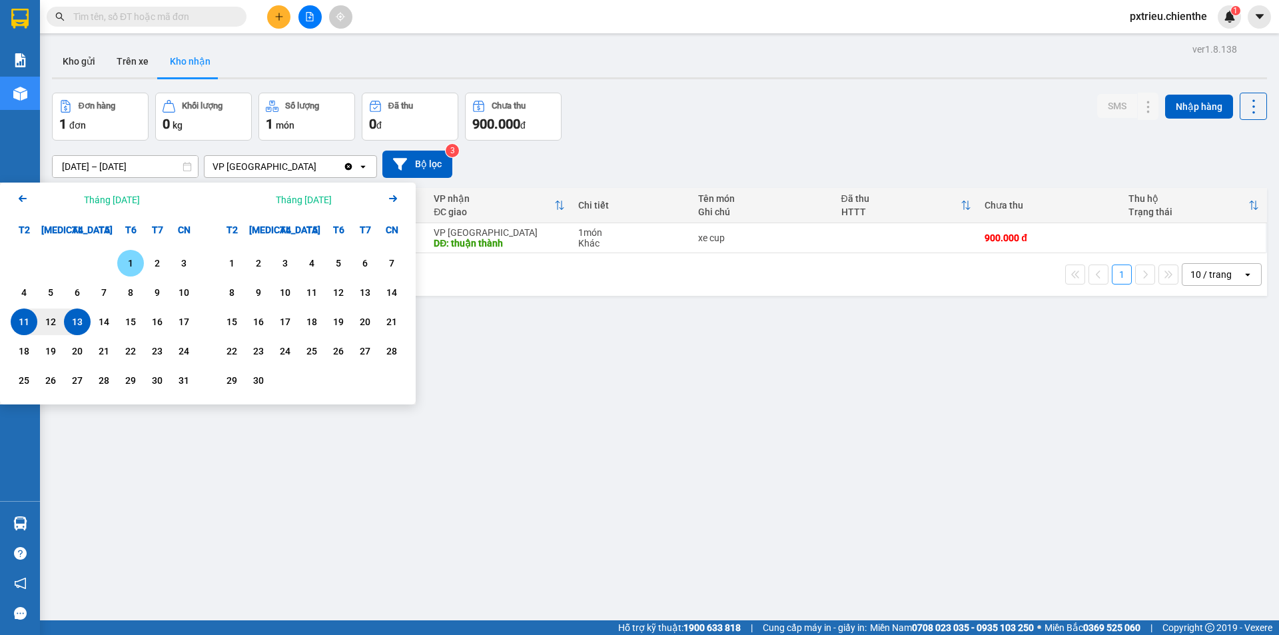
click at [124, 262] on div "1" at bounding box center [130, 263] width 19 height 16
click at [76, 320] on div "13" at bounding box center [77, 322] width 19 height 16
type input "01/08/2025 – 13/08/2025"
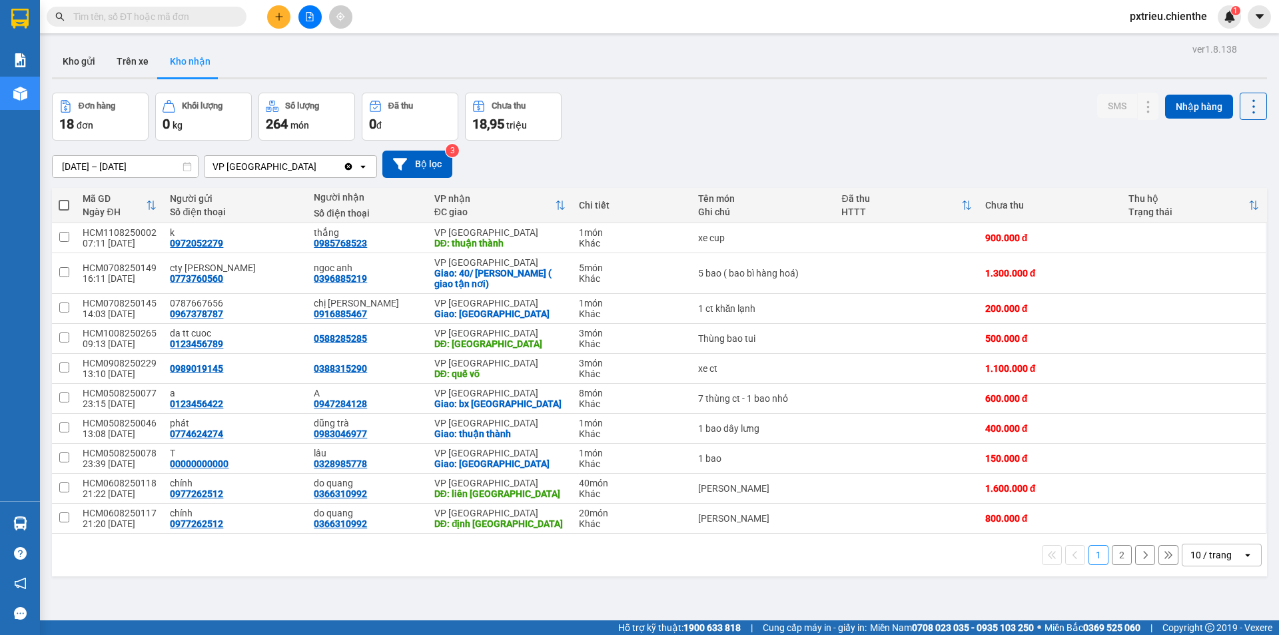
click at [1231, 558] on div "10 / trang" at bounding box center [1213, 554] width 60 height 21
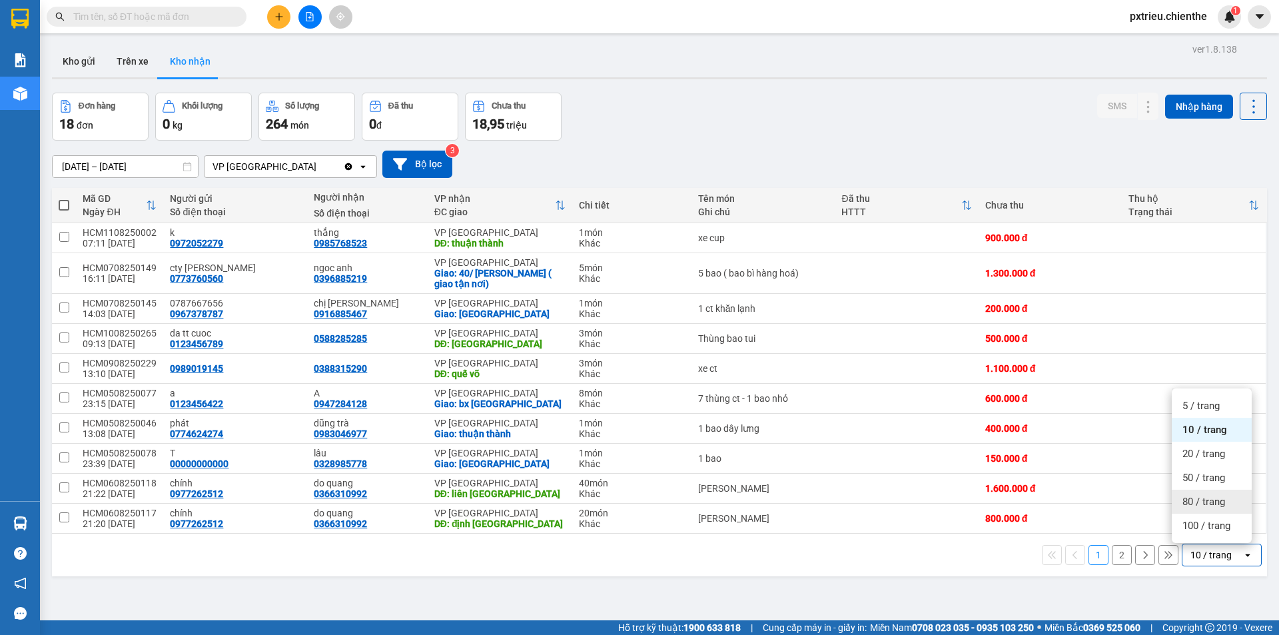
click at [1203, 498] on span "80 / trang" at bounding box center [1204, 501] width 43 height 13
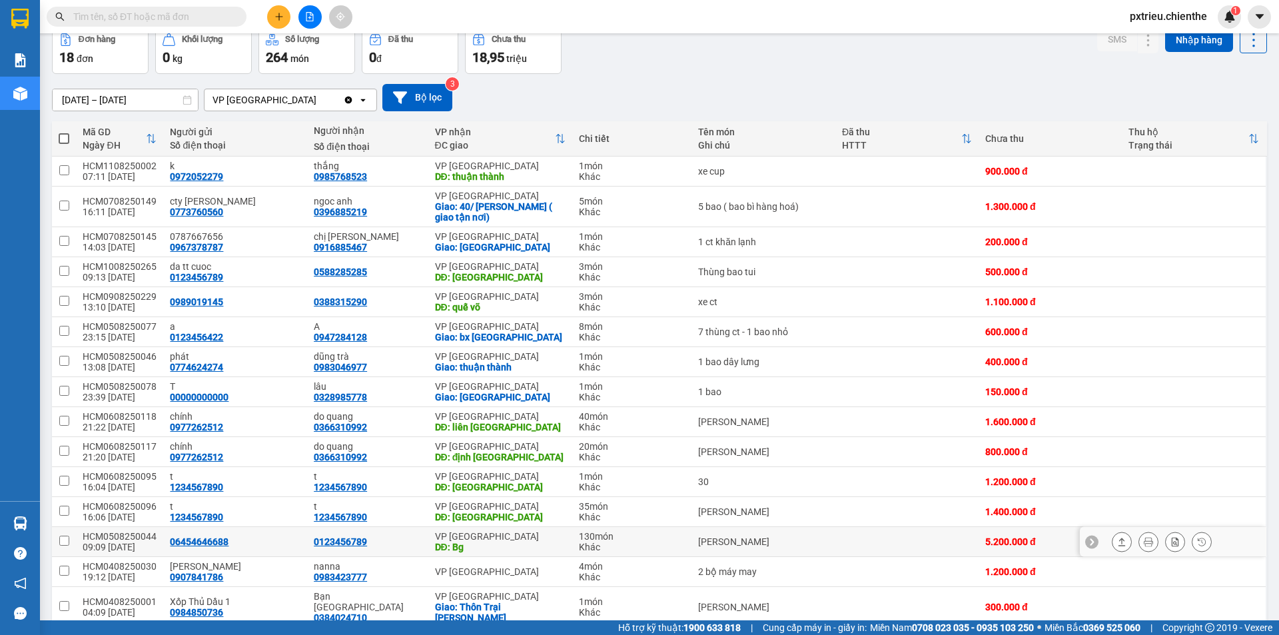
scroll to position [133, 0]
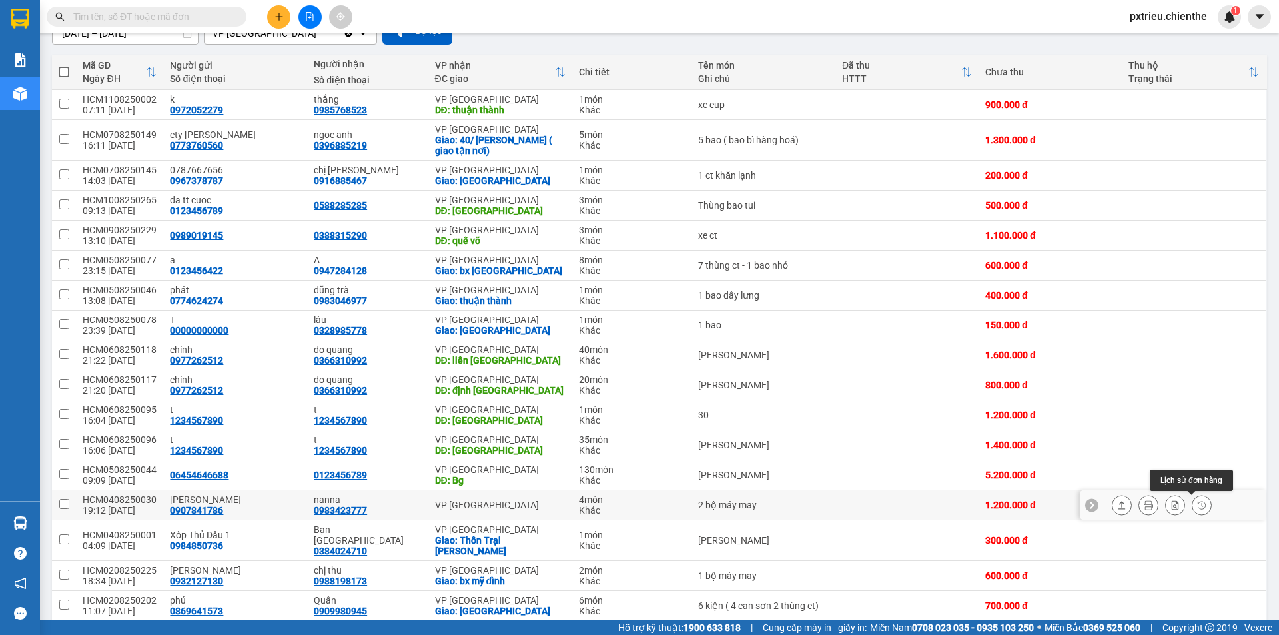
click at [1193, 509] on button at bounding box center [1202, 505] width 19 height 23
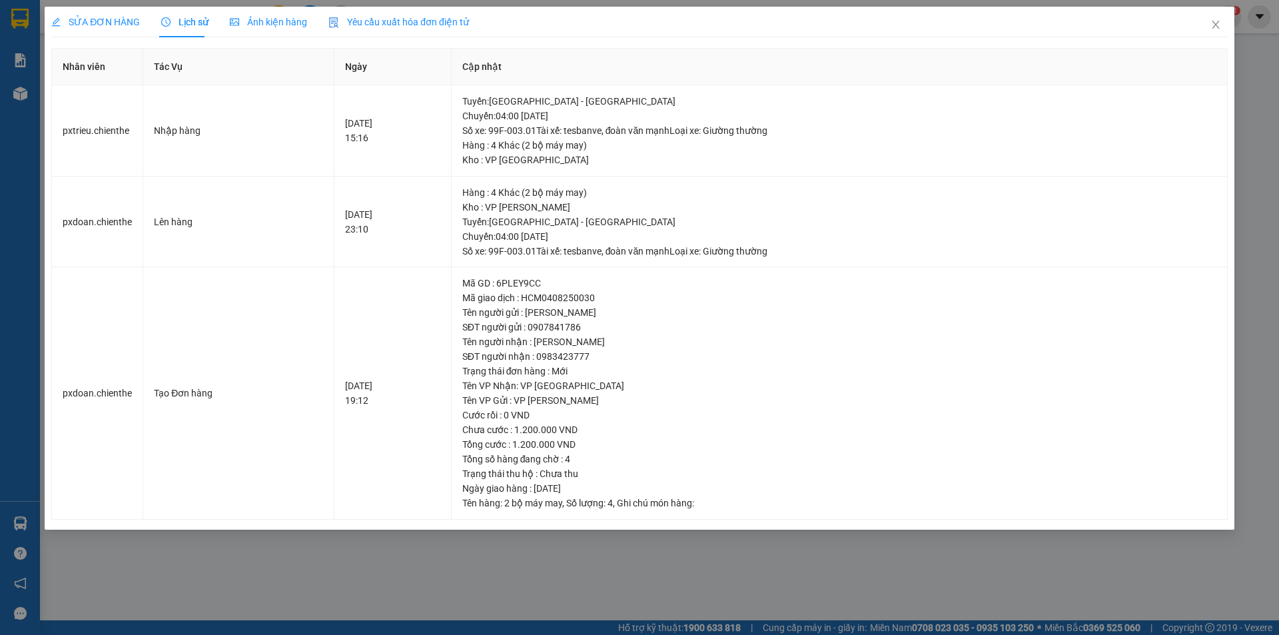
click at [253, 21] on span "Ảnh kiện hàng" at bounding box center [268, 22] width 77 height 11
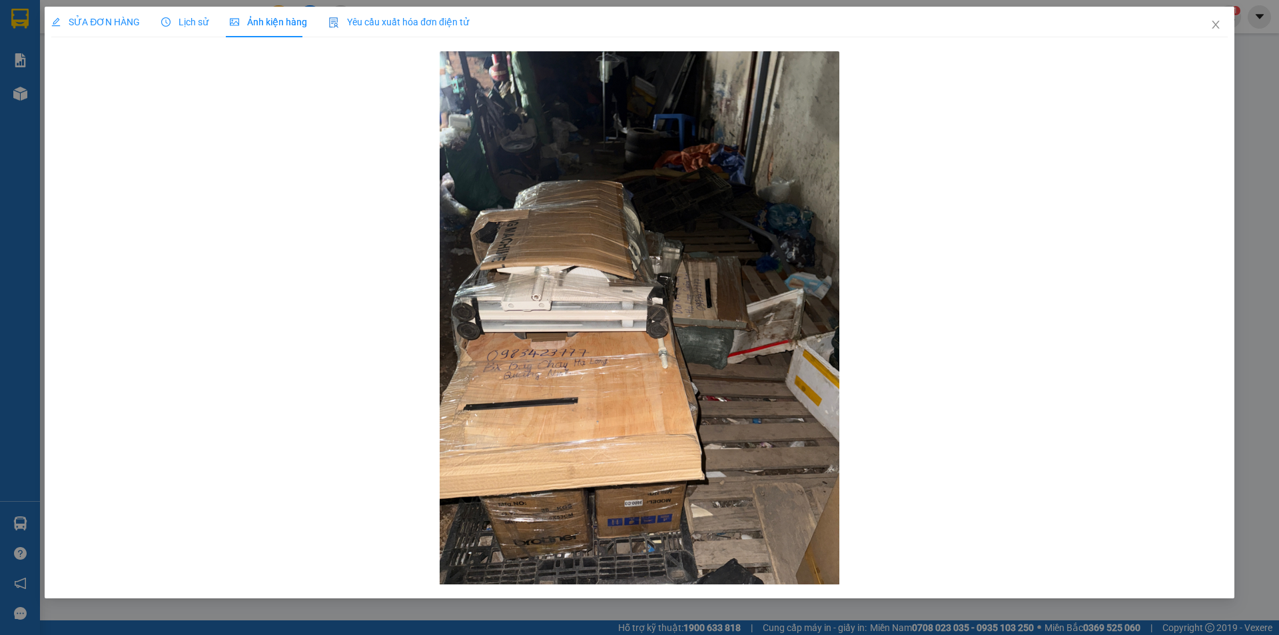
click at [207, 19] on div "SỬA ĐƠN HÀNG Lịch sử Ảnh kiện hàng Yêu cầu xuất hóa đơn điện tử" at bounding box center [260, 22] width 418 height 31
click at [188, 25] on span "Lịch sử" at bounding box center [184, 22] width 47 height 11
